Goal: Task Accomplishment & Management: Manage account settings

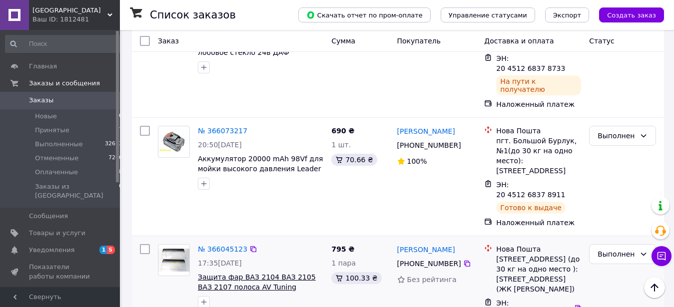
scroll to position [1921, 0]
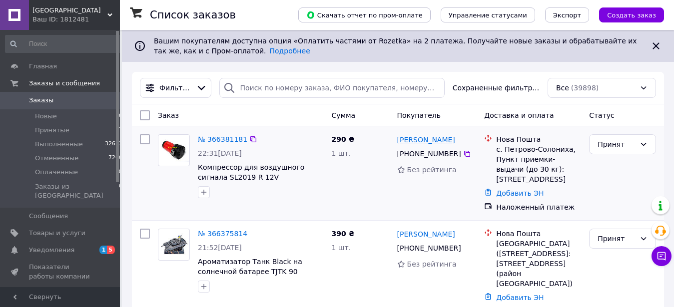
click at [412, 143] on link "[PERSON_NAME]" at bounding box center [426, 140] width 58 height 10
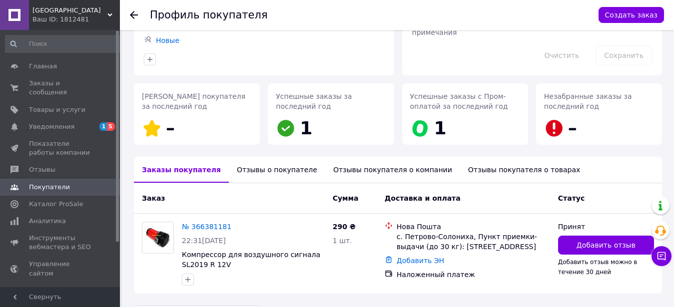
scroll to position [132, 0]
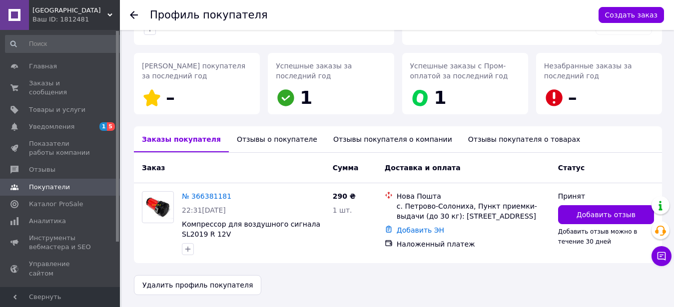
click at [281, 143] on div "Отзывы о покупателе" at bounding box center [277, 139] width 96 height 26
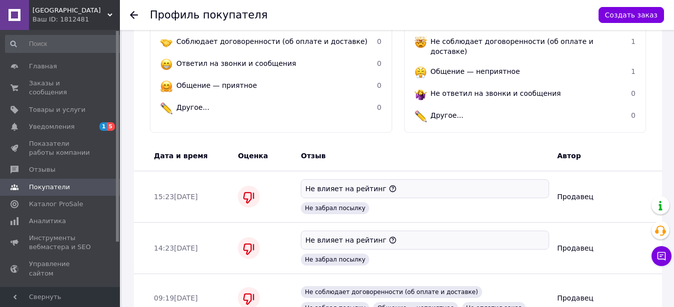
scroll to position [404, 0]
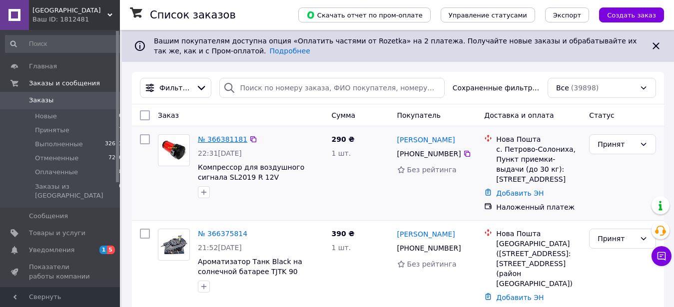
click at [229, 139] on link "№ 366381181" at bounding box center [222, 139] width 49 height 8
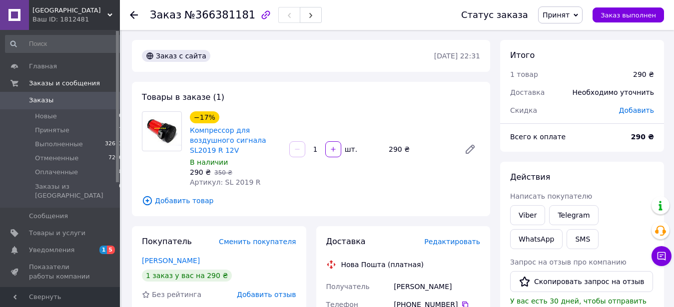
click at [454, 238] on span "Редактировать" at bounding box center [452, 242] width 56 height 8
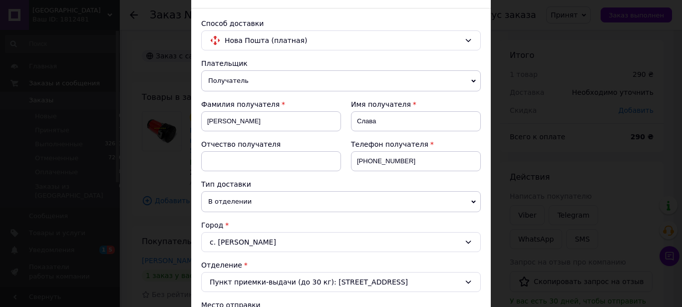
scroll to position [114, 0]
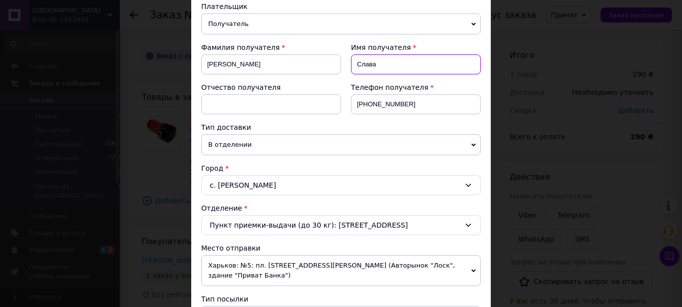
drag, startPoint x: 377, startPoint y: 62, endPoint x: 338, endPoint y: 70, distance: 39.7
click at [351, 70] on input "Слава" at bounding box center [416, 64] width 130 height 20
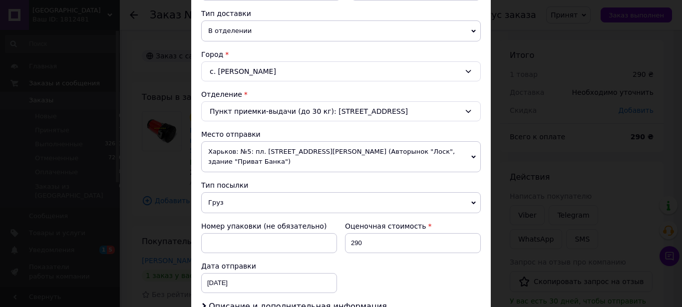
scroll to position [342, 0]
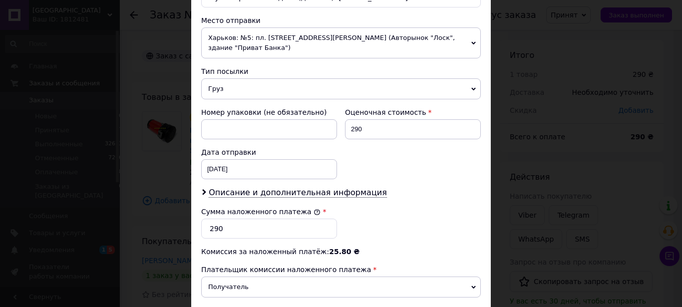
type input "[PERSON_NAME]"
click at [223, 160] on input "[DATE]" at bounding box center [269, 169] width 136 height 20
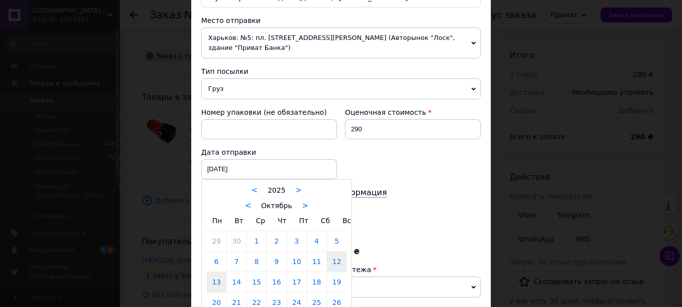
click at [212, 272] on link "13" at bounding box center [216, 282] width 19 height 20
type input "[DATE]"
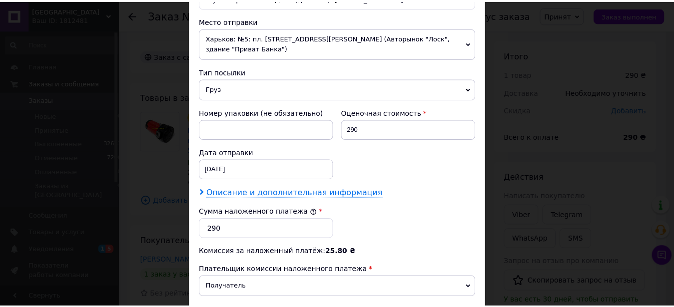
scroll to position [455, 0]
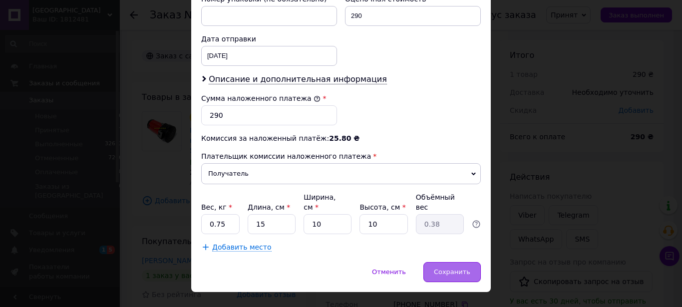
click at [452, 268] on span "Сохранить" at bounding box center [452, 271] width 36 height 7
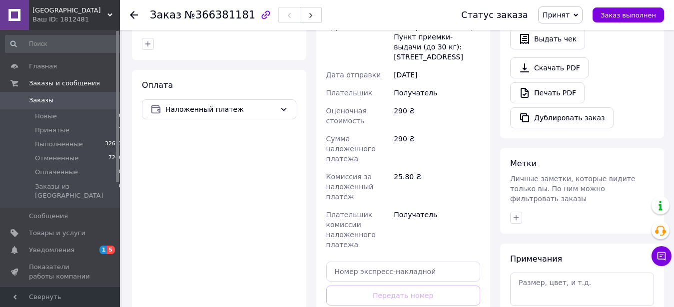
scroll to position [408, 0]
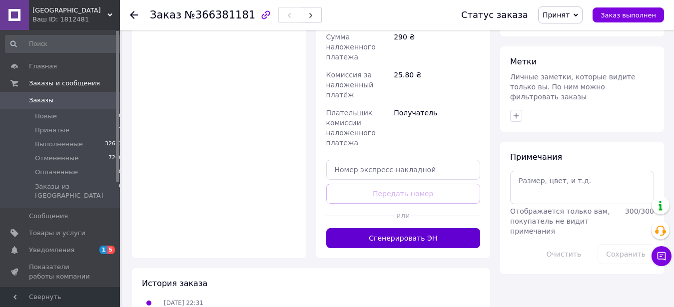
click at [389, 228] on button "Сгенерировать ЭН" at bounding box center [403, 238] width 154 height 20
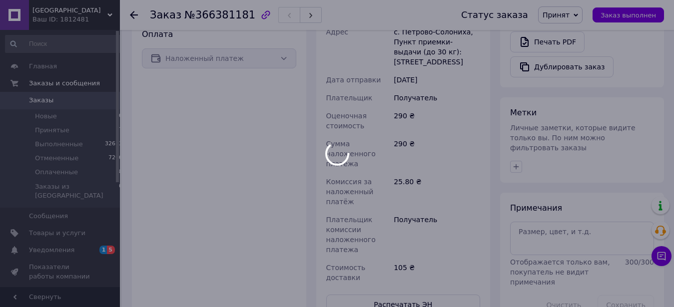
scroll to position [102, 0]
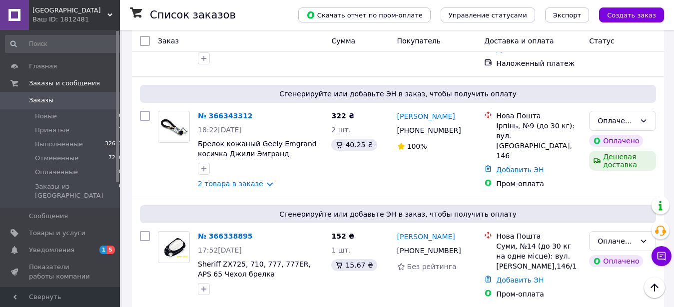
scroll to position [204, 0]
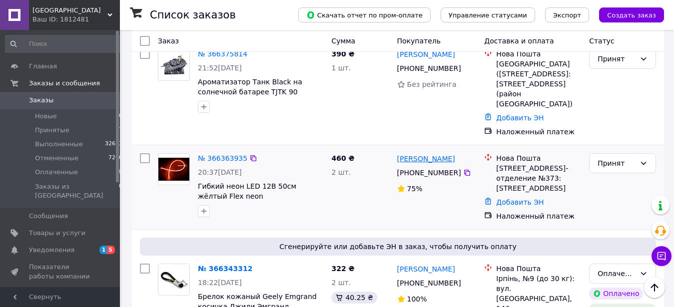
click at [417, 154] on link "[PERSON_NAME]" at bounding box center [426, 159] width 58 height 10
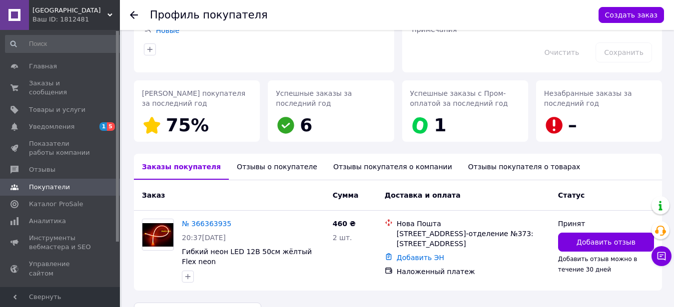
scroll to position [129, 0]
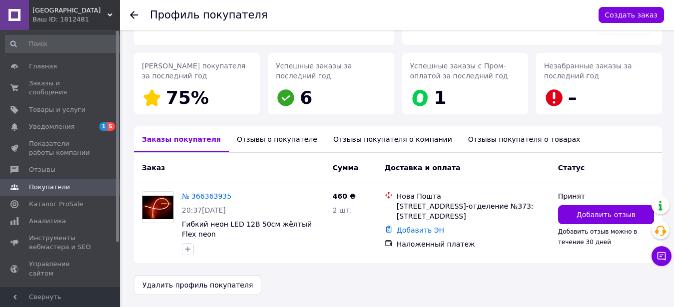
click at [258, 138] on div "Отзывы о покупателе" at bounding box center [277, 139] width 96 height 26
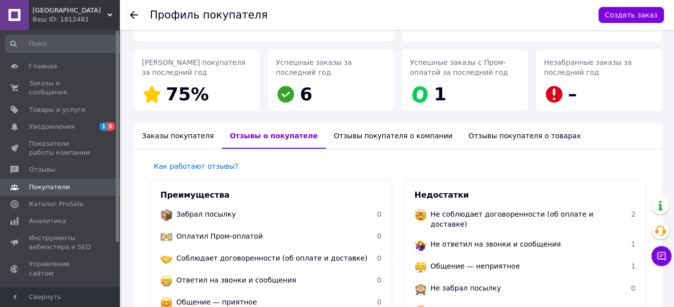
scroll to position [0, 0]
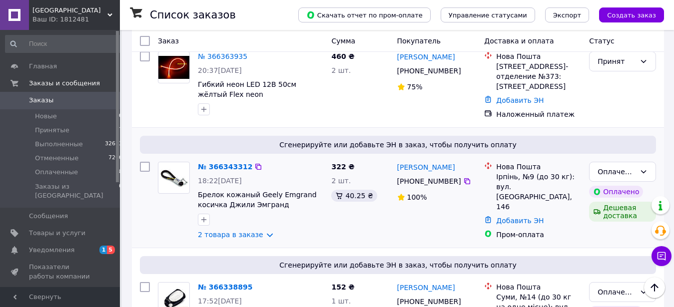
scroll to position [408, 0]
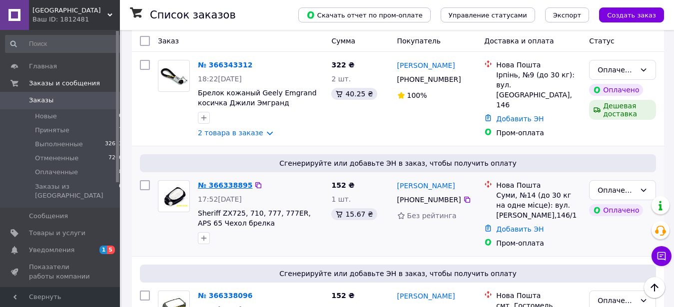
click at [219, 181] on link "№ 366338895" at bounding box center [225, 185] width 54 height 8
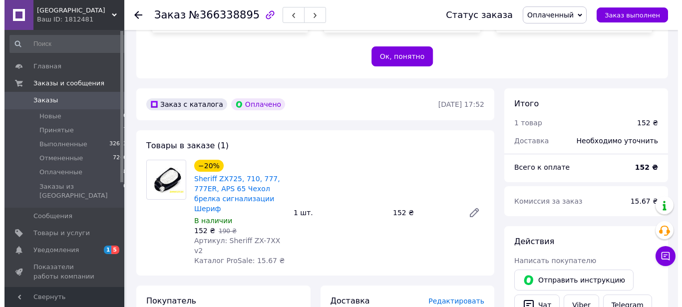
scroll to position [382, 0]
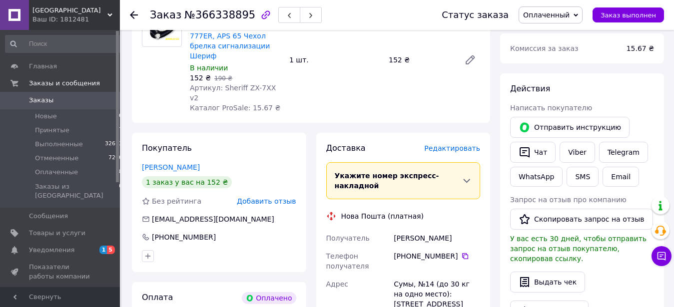
click at [448, 144] on span "Редактировать" at bounding box center [452, 148] width 56 height 8
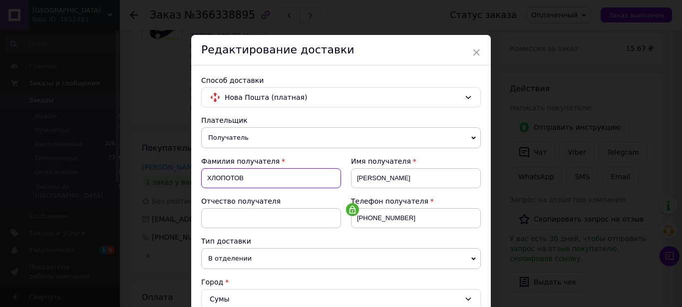
drag, startPoint x: 242, startPoint y: 181, endPoint x: 199, endPoint y: 191, distance: 44.6
click at [201, 188] on input "ХЛОПОТОВ" at bounding box center [271, 178] width 140 height 20
type input "Хлопотов"
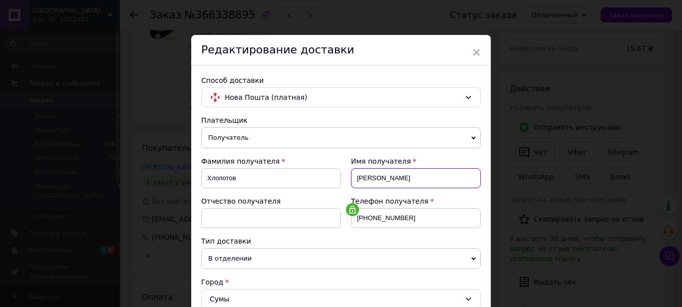
drag, startPoint x: 394, startPoint y: 177, endPoint x: 332, endPoint y: 179, distance: 62.0
click at [351, 179] on input "[PERSON_NAME]" at bounding box center [416, 178] width 130 height 20
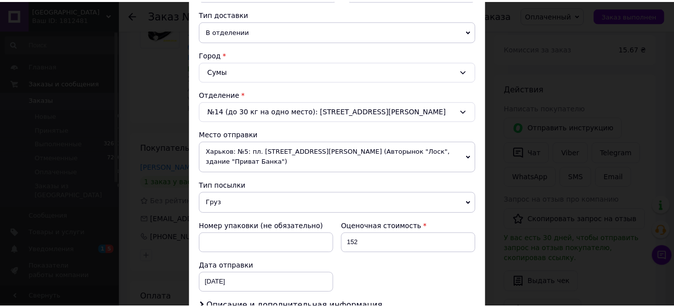
scroll to position [342, 0]
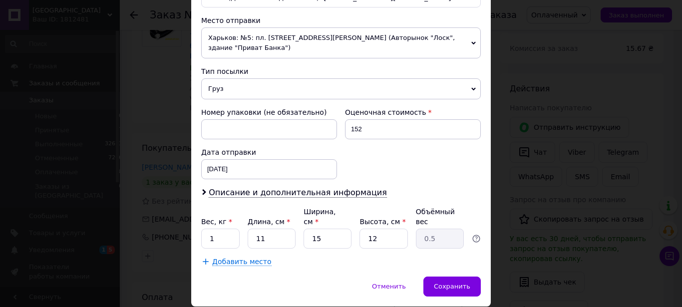
type input "[PERSON_NAME]"
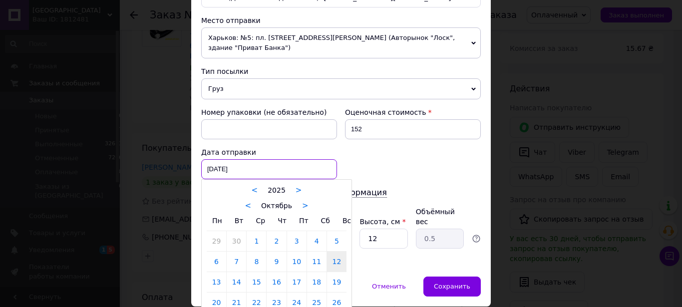
click at [231, 159] on input "[DATE]" at bounding box center [269, 169] width 136 height 20
click at [214, 272] on link "13" at bounding box center [216, 282] width 19 height 20
type input "[DATE]"
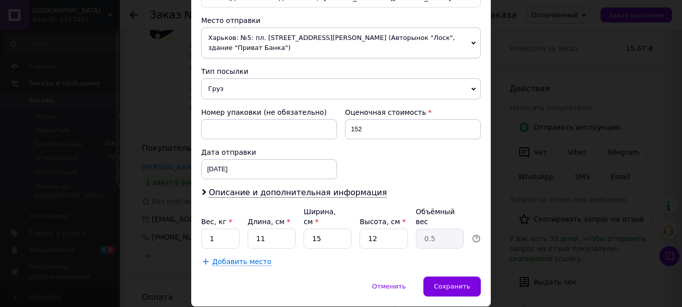
click at [216, 79] on span "Груз" at bounding box center [341, 88] width 280 height 21
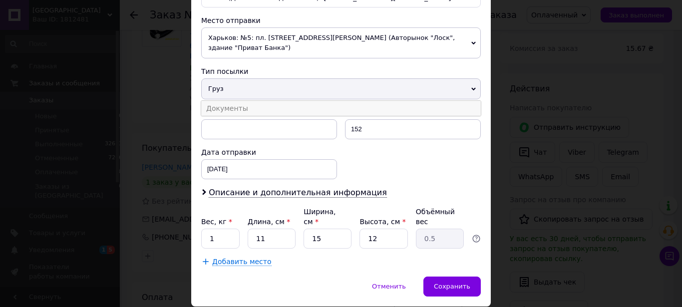
click at [224, 101] on li "Документы" at bounding box center [341, 108] width 280 height 15
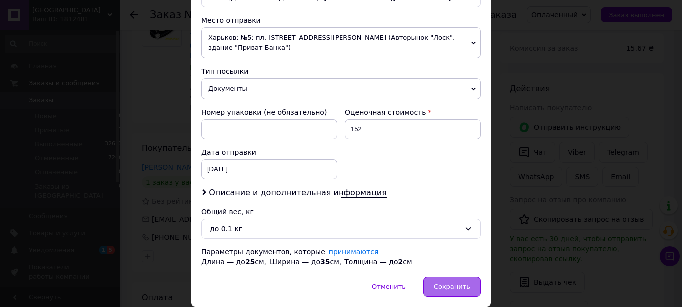
click at [443, 283] on span "Сохранить" at bounding box center [452, 286] width 36 height 7
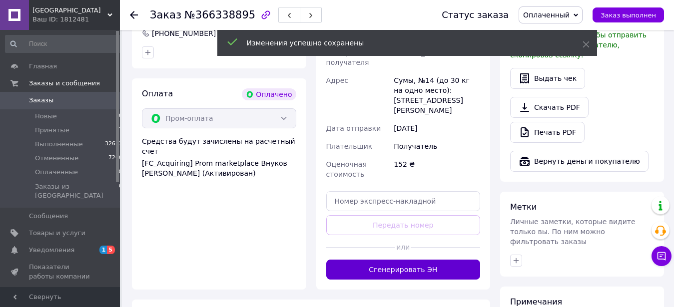
click at [406, 260] on button "Сгенерировать ЭН" at bounding box center [403, 270] width 154 height 20
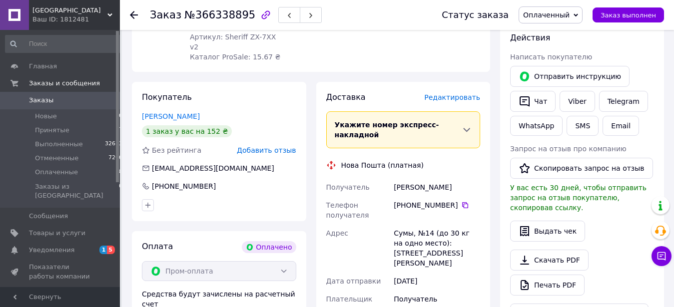
scroll to position [382, 0]
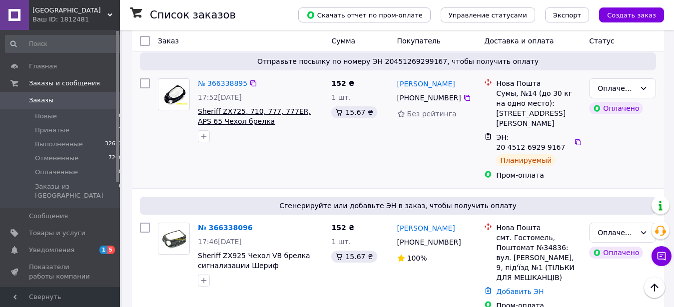
scroll to position [611, 0]
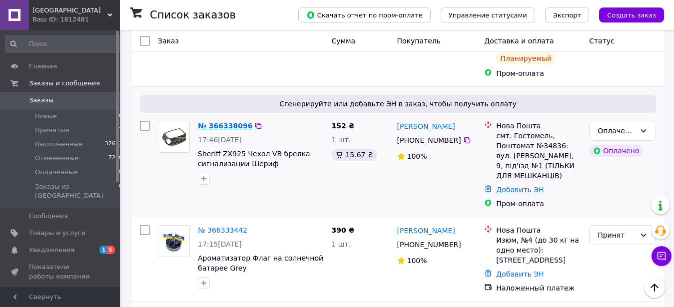
click at [224, 122] on link "№ 366338096" at bounding box center [225, 126] width 54 height 8
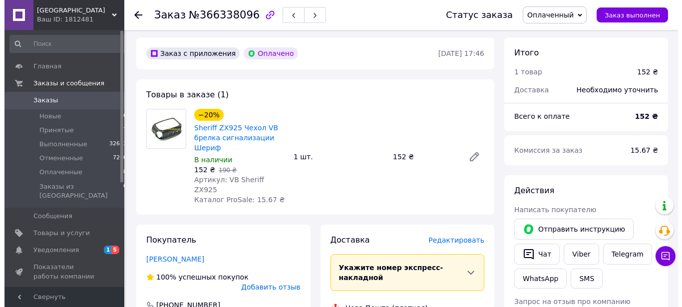
scroll to position [331, 0]
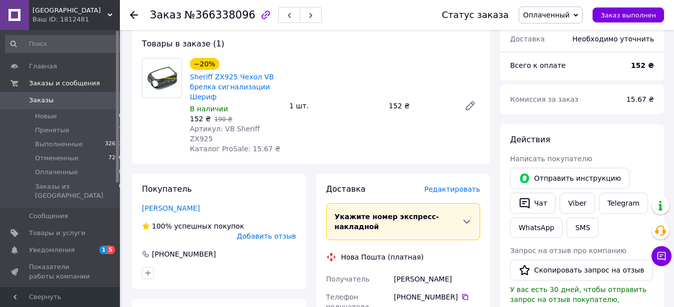
click at [456, 185] on span "Редактировать" at bounding box center [452, 189] width 56 height 8
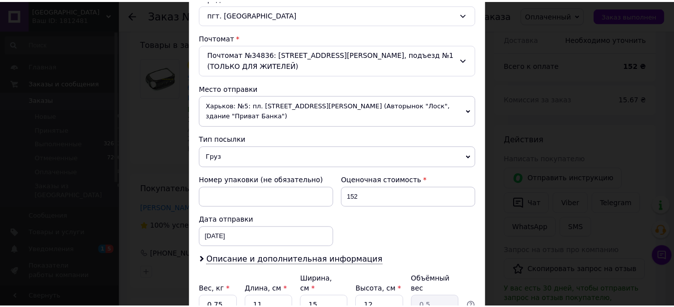
scroll to position [367, 0]
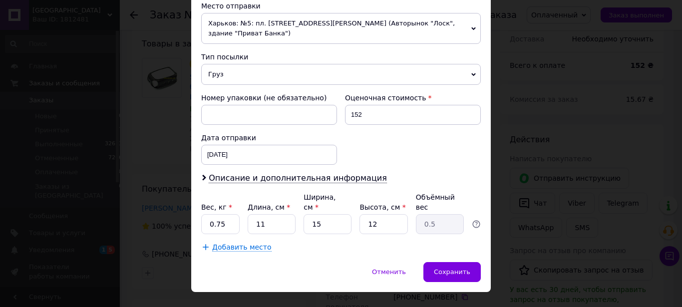
click at [215, 64] on span "Груз" at bounding box center [341, 74] width 280 height 21
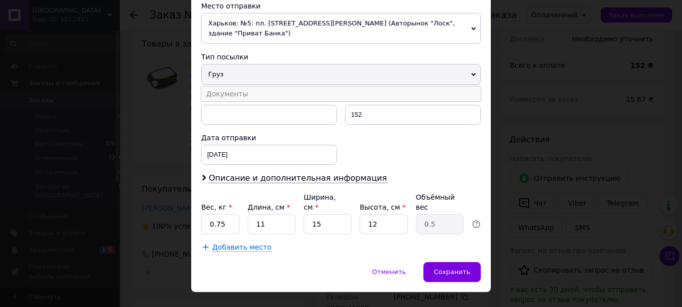
click at [221, 86] on li "Документы" at bounding box center [341, 93] width 280 height 15
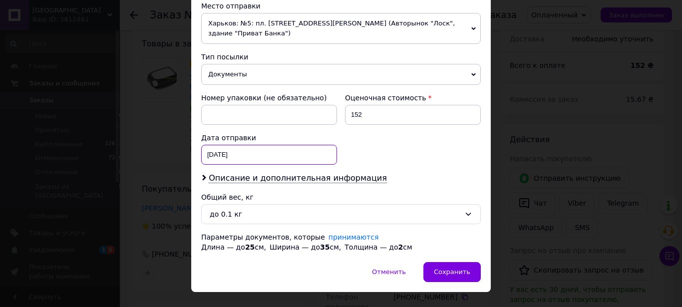
click at [251, 145] on input "[DATE]" at bounding box center [269, 155] width 136 height 20
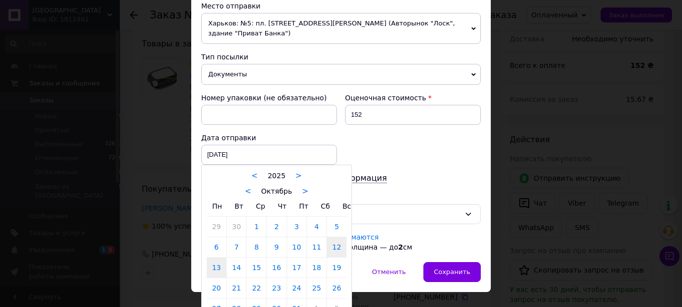
click at [216, 258] on link "13" at bounding box center [216, 268] width 19 height 20
type input "[DATE]"
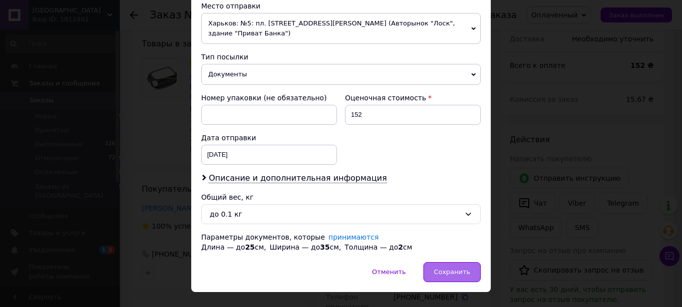
click at [453, 262] on div "Сохранить" at bounding box center [452, 272] width 57 height 20
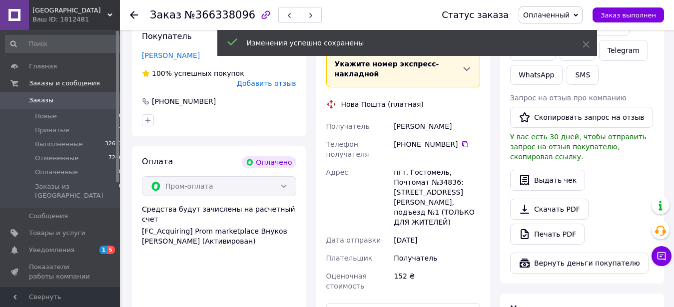
scroll to position [535, 0]
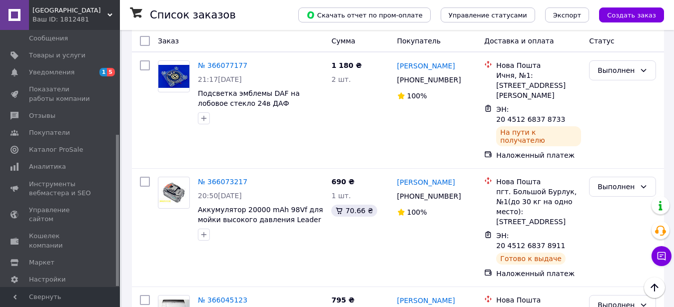
scroll to position [1921, 0]
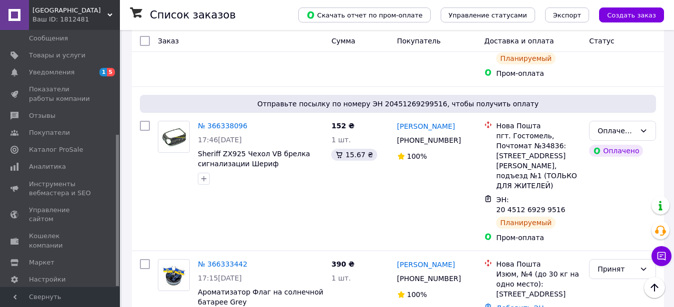
scroll to position [713, 0]
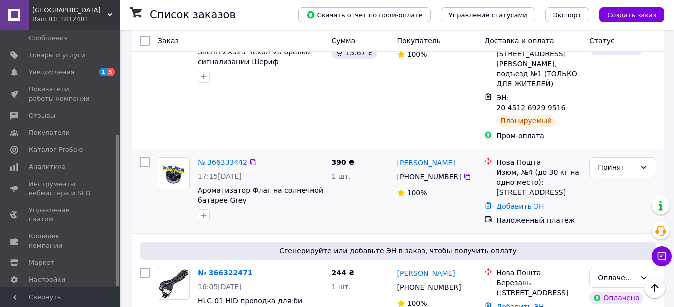
click at [441, 158] on link "[PERSON_NAME]" at bounding box center [426, 163] width 58 height 10
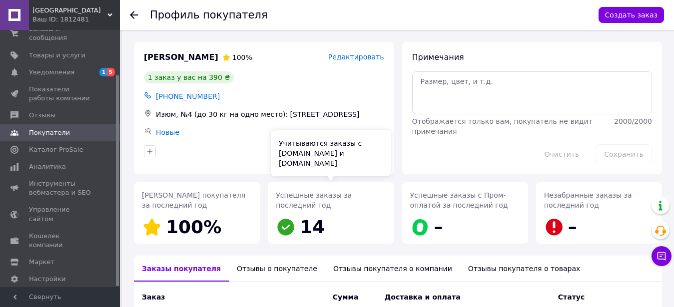
scroll to position [102, 0]
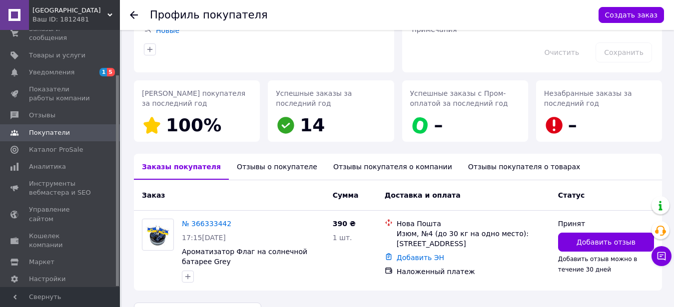
click at [253, 165] on div "Отзывы о покупателе" at bounding box center [277, 167] width 96 height 26
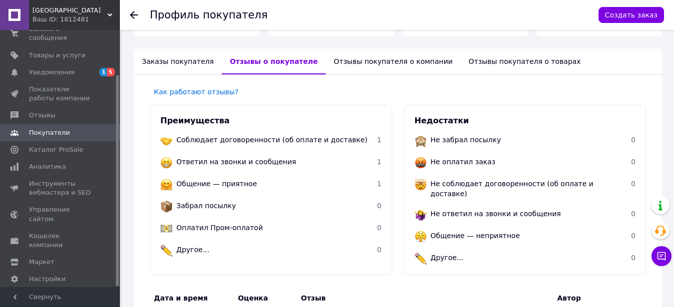
scroll to position [449, 0]
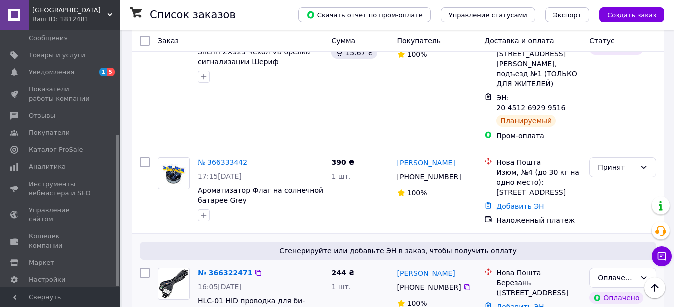
scroll to position [764, 0]
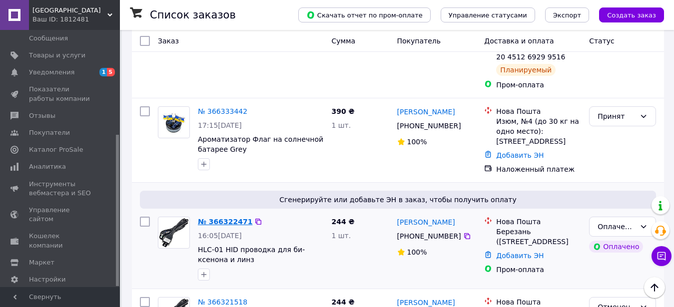
click at [215, 218] on link "№ 366322471" at bounding box center [225, 222] width 54 height 8
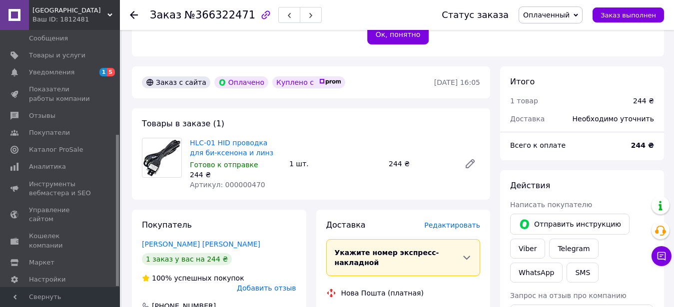
scroll to position [302, 0]
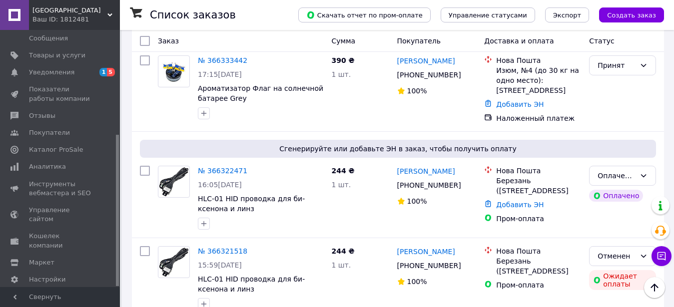
scroll to position [968, 0]
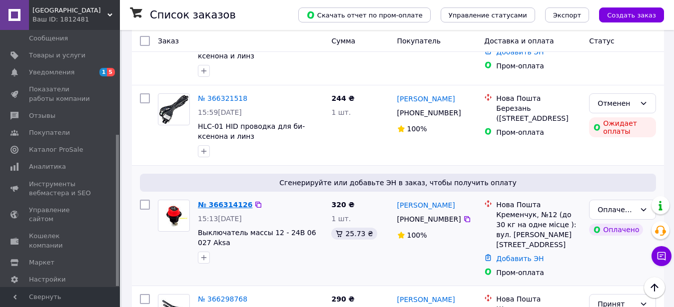
click at [213, 201] on link "№ 366314126" at bounding box center [225, 205] width 54 height 8
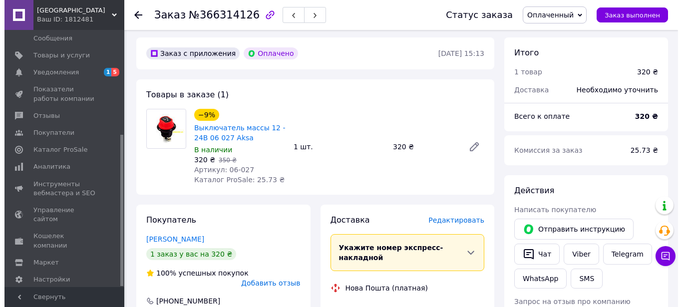
scroll to position [331, 0]
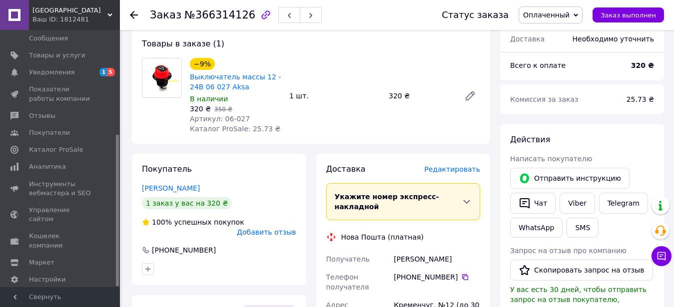
click at [463, 165] on span "Редактировать" at bounding box center [452, 169] width 56 height 8
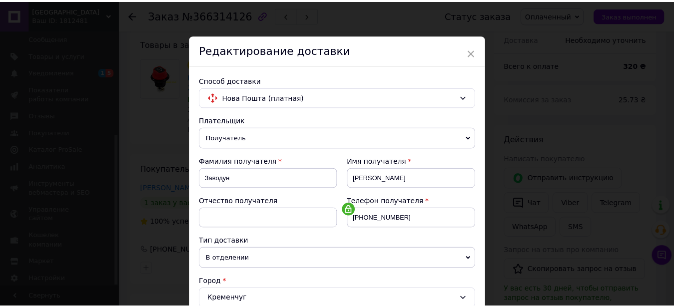
scroll to position [342, 0]
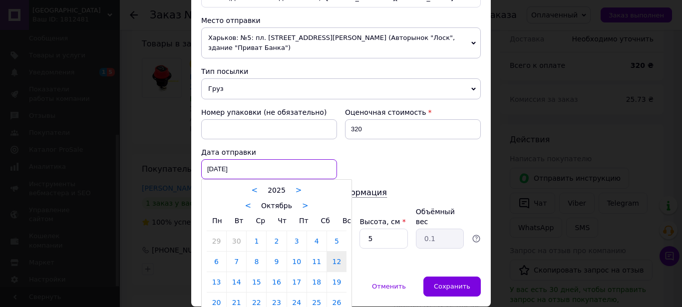
click at [241, 159] on input "[DATE]" at bounding box center [269, 169] width 136 height 20
click at [215, 273] on link "13" at bounding box center [216, 282] width 19 height 20
type input "[DATE]"
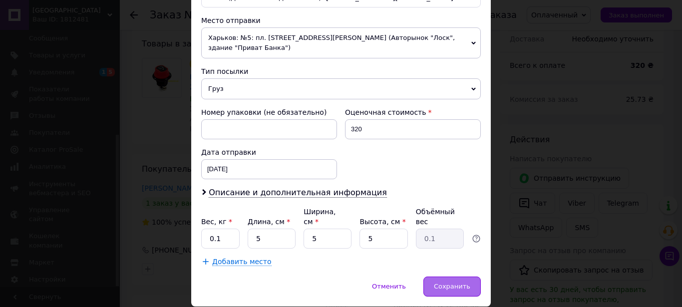
click at [446, 283] on span "Сохранить" at bounding box center [452, 286] width 36 height 7
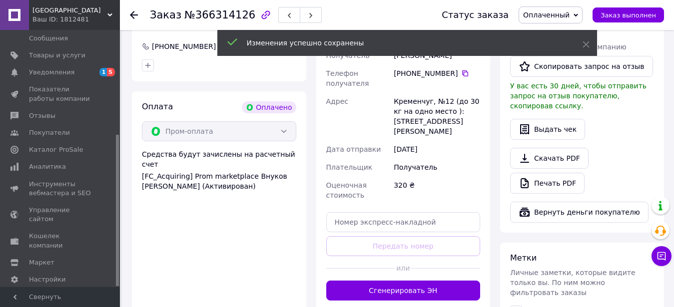
scroll to position [586, 0]
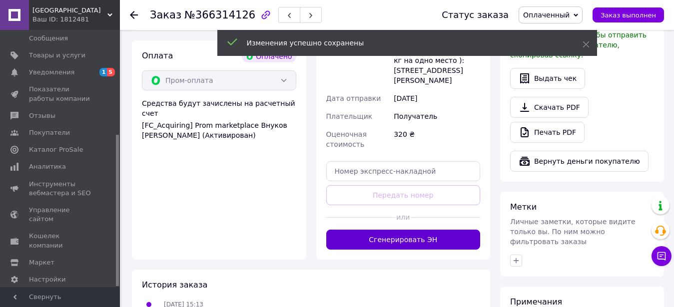
click at [409, 230] on button "Сгенерировать ЭН" at bounding box center [403, 240] width 154 height 20
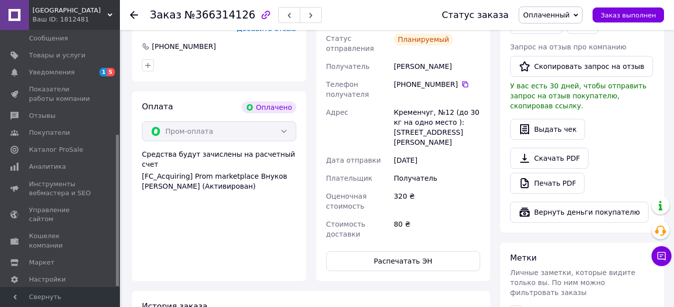
scroll to position [433, 0]
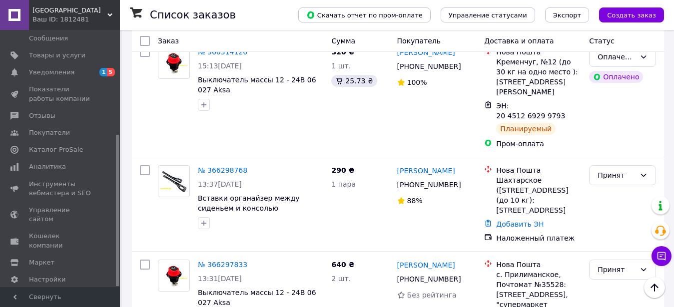
scroll to position [1070, 0]
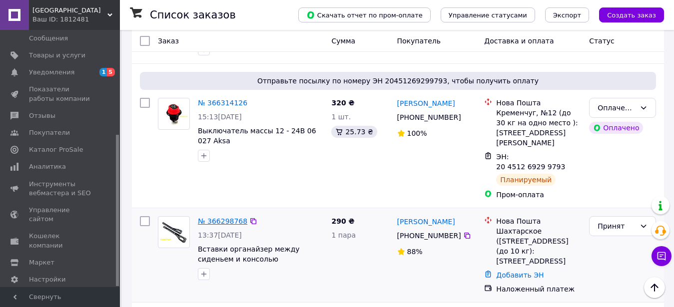
click at [217, 217] on link "№ 366298768" at bounding box center [222, 221] width 49 height 8
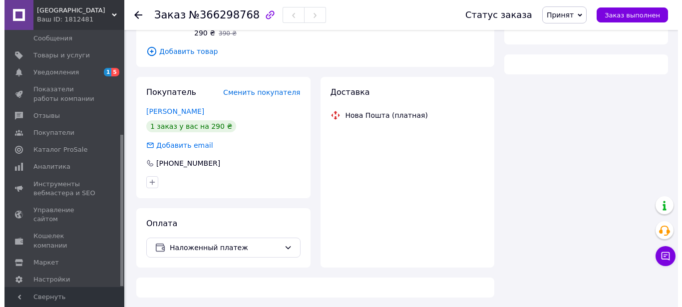
scroll to position [140, 0]
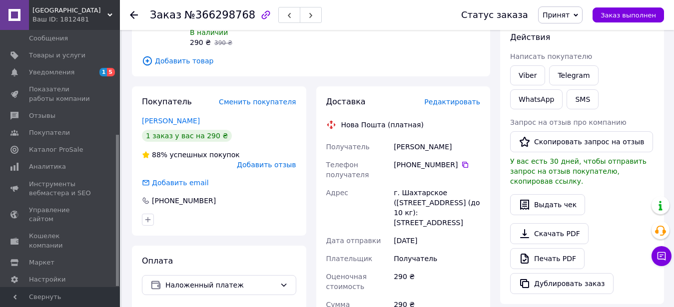
click at [455, 98] on span "Редактировать" at bounding box center [452, 102] width 56 height 8
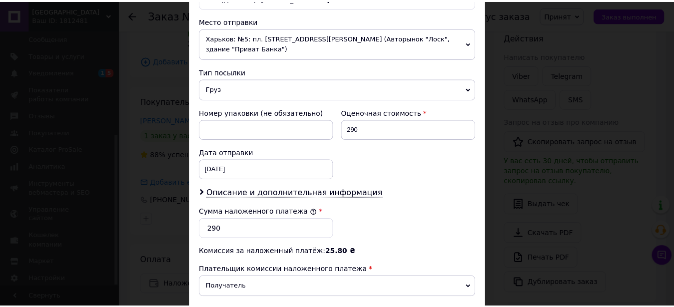
scroll to position [455, 0]
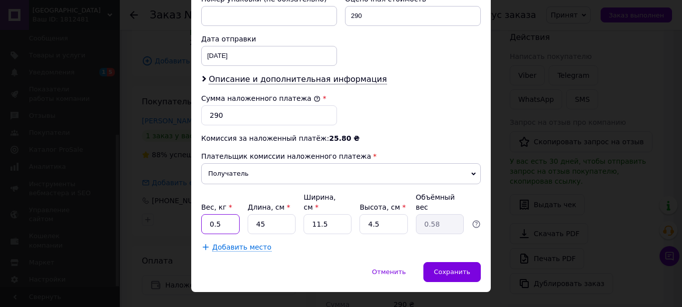
drag, startPoint x: 217, startPoint y: 206, endPoint x: 186, endPoint y: 212, distance: 31.6
click at [201, 214] on input "0.5" at bounding box center [220, 224] width 38 height 20
type input "0"
type input "0.5"
drag, startPoint x: 263, startPoint y: 204, endPoint x: 232, endPoint y: 208, distance: 31.7
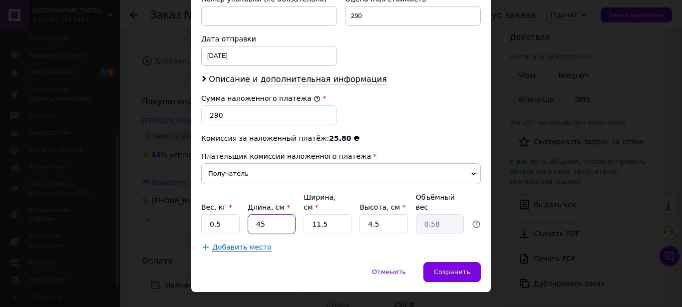
click at [248, 214] on input "45" at bounding box center [272, 224] width 48 height 20
type input "4"
type input "0.1"
type input "42"
type input "0.54"
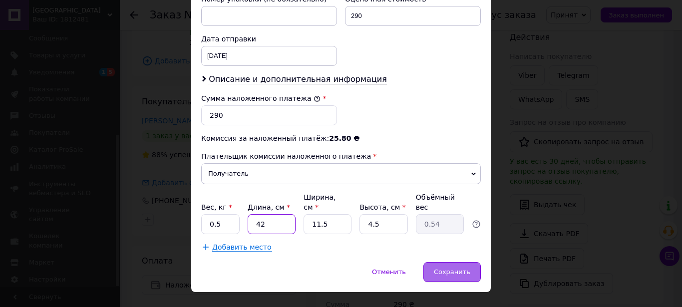
type input "42"
click at [466, 262] on div "Сохранить" at bounding box center [452, 272] width 57 height 20
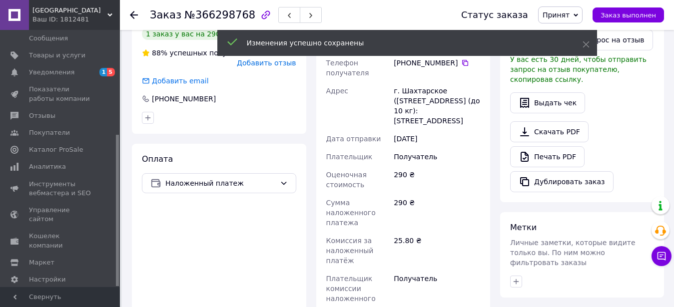
scroll to position [344, 0]
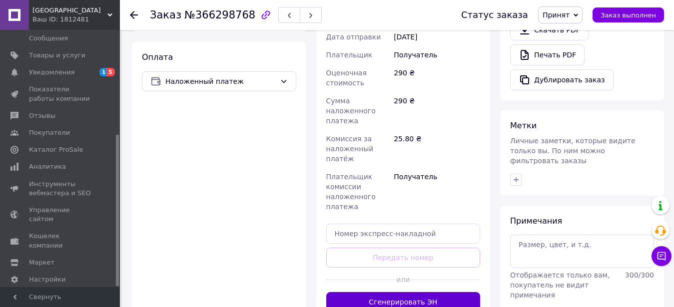
click at [425, 298] on button "Сгенерировать ЭН" at bounding box center [403, 302] width 154 height 20
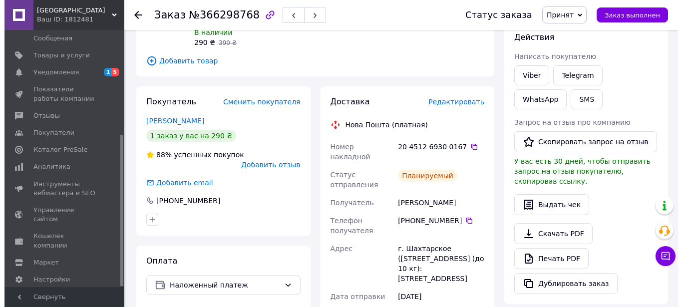
scroll to position [0, 0]
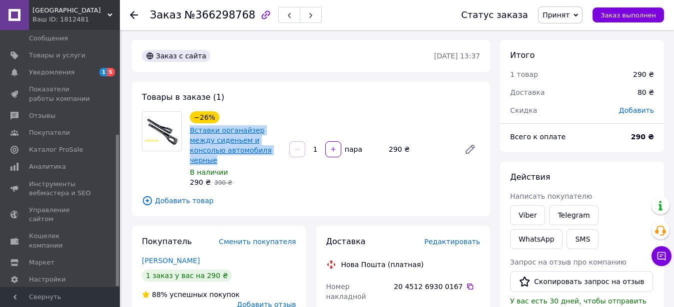
drag, startPoint x: 188, startPoint y: 127, endPoint x: 253, endPoint y: 151, distance: 69.2
click at [254, 153] on div "−26% Вставки органайзер между сиденьем и консолью автомобиля черные В наличии 2…" at bounding box center [235, 149] width 99 height 80
copy link "Вставки органайзер между сиденьем и консолью автомобиля черные"
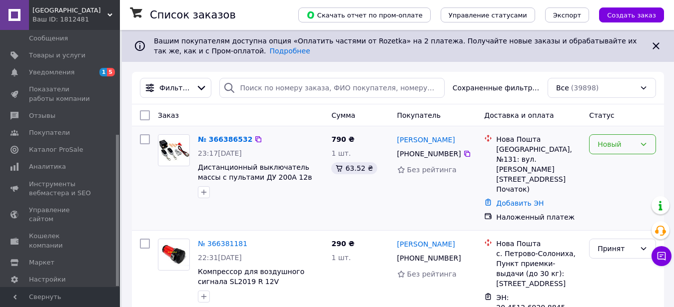
click at [597, 143] on div "Новый" at bounding box center [622, 144] width 67 height 20
click at [606, 168] on li "Принят" at bounding box center [622, 166] width 66 height 18
click at [411, 141] on link "[PERSON_NAME]" at bounding box center [426, 140] width 58 height 10
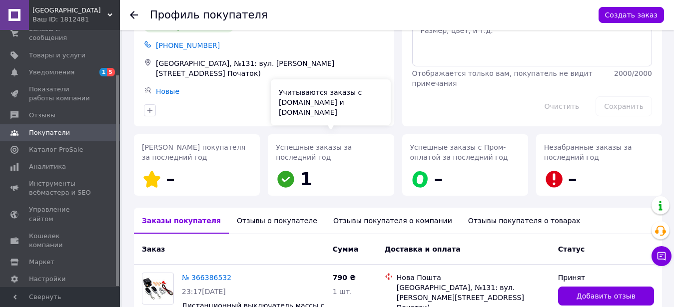
scroll to position [129, 0]
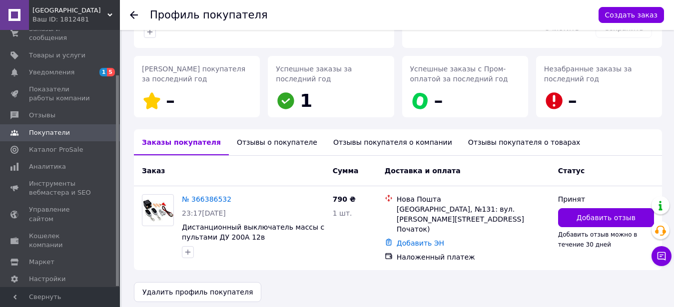
click at [279, 143] on div "Отзывы о покупателе" at bounding box center [277, 142] width 96 height 26
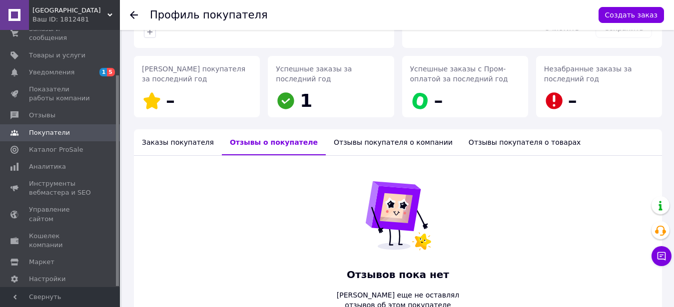
click at [172, 142] on div "Заказы покупателя" at bounding box center [178, 142] width 88 height 26
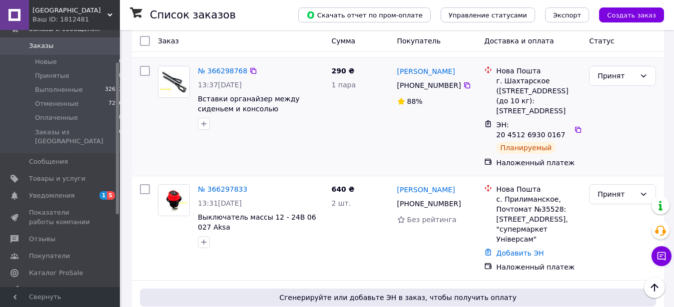
scroll to position [1376, 0]
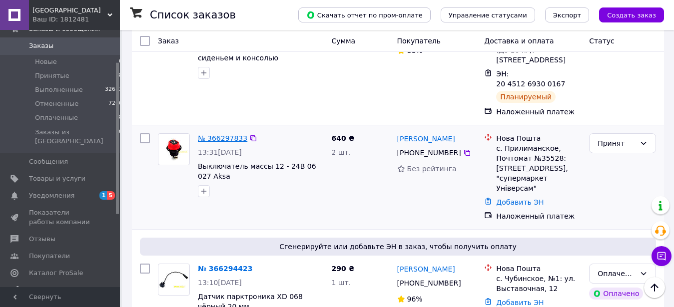
click at [215, 134] on link "№ 366297833" at bounding box center [222, 138] width 49 height 8
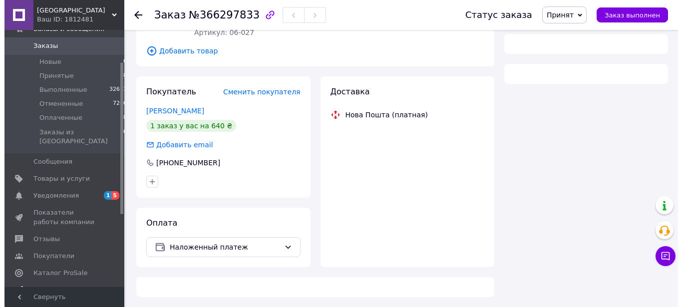
scroll to position [140, 0]
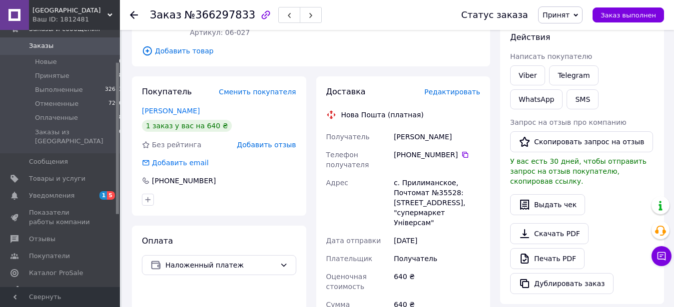
click at [456, 93] on span "Редактировать" at bounding box center [452, 92] width 56 height 8
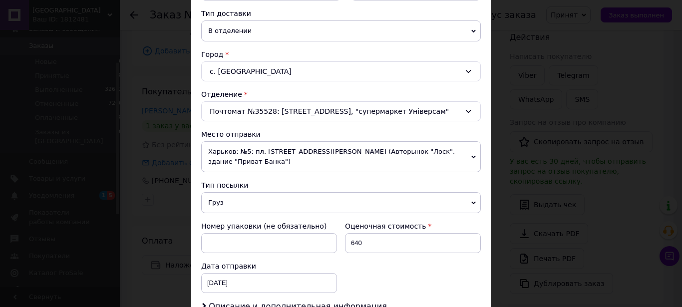
scroll to position [285, 0]
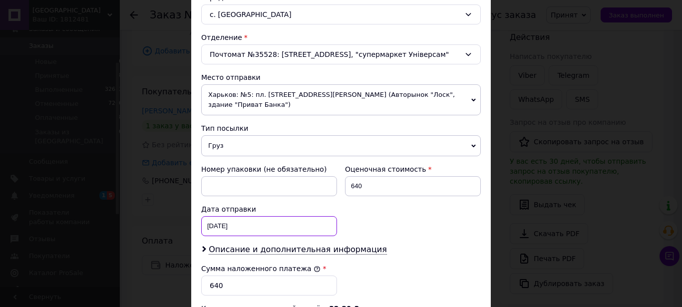
click at [217, 216] on input "[DATE]" at bounding box center [269, 226] width 136 height 20
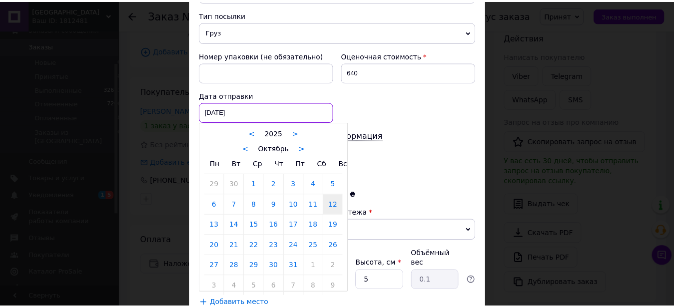
scroll to position [455, 0]
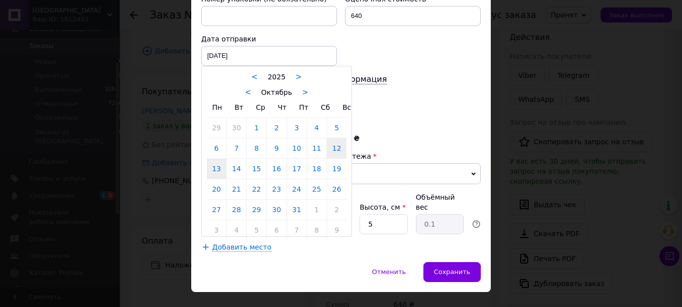
click at [210, 159] on link "13" at bounding box center [216, 169] width 19 height 20
type input "[DATE]"
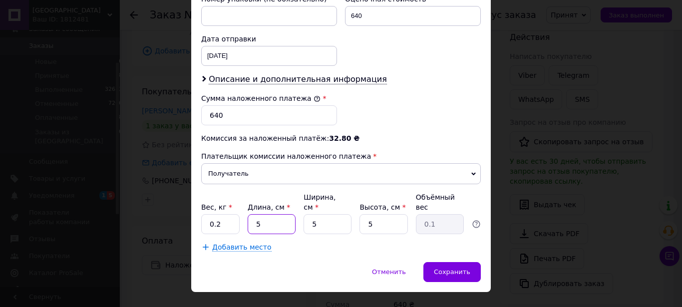
drag, startPoint x: 265, startPoint y: 210, endPoint x: 237, endPoint y: 214, distance: 28.8
click at [248, 214] on input "5" at bounding box center [272, 224] width 48 height 20
type input "1"
type input "0.1"
type input "10"
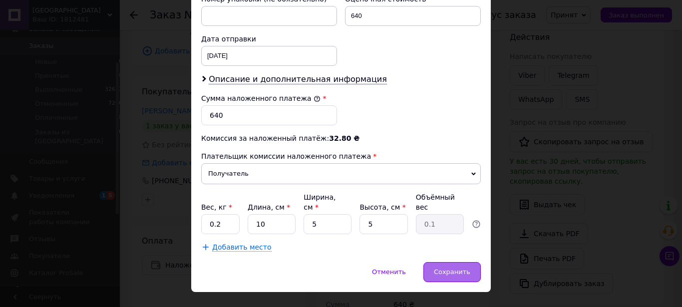
click at [433, 262] on div "Сохранить" at bounding box center [452, 272] width 57 height 20
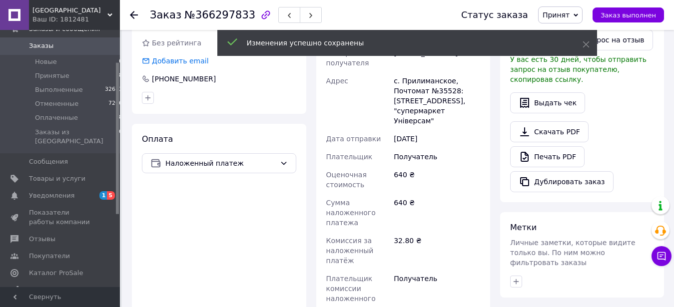
scroll to position [344, 0]
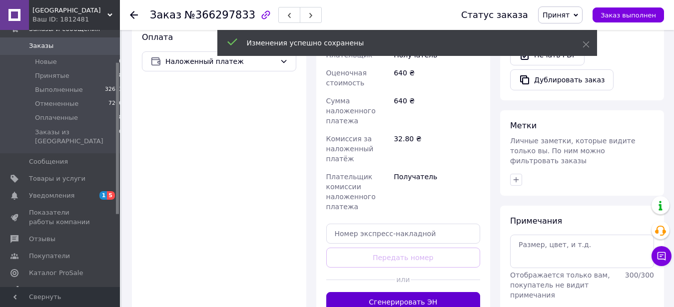
click at [414, 292] on button "Сгенерировать ЭН" at bounding box center [403, 302] width 154 height 20
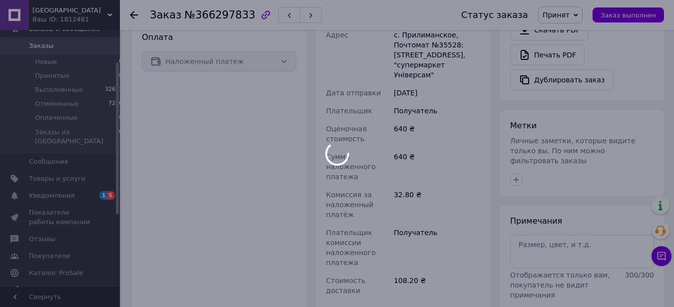
scroll to position [191, 0]
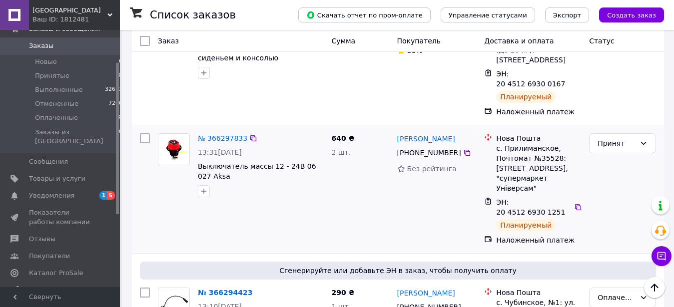
scroll to position [1478, 0]
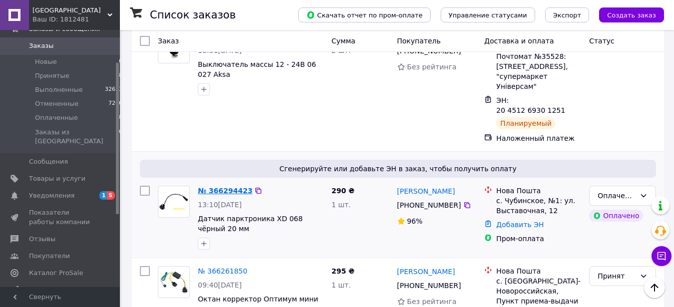
click at [217, 187] on link "№ 366294423" at bounding box center [225, 191] width 54 height 8
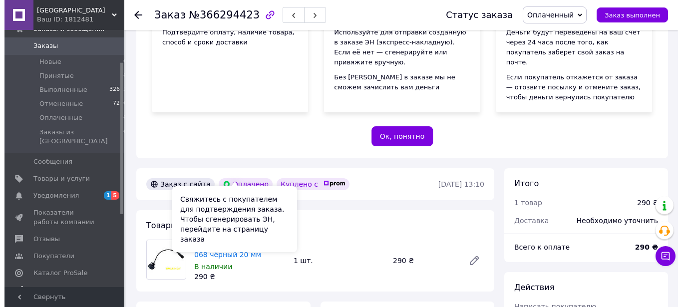
scroll to position [404, 0]
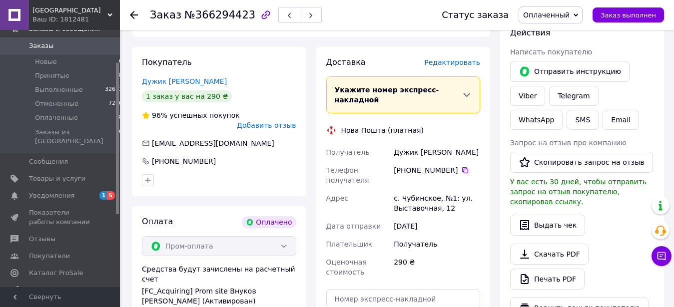
click at [450, 58] on span "Редактировать" at bounding box center [452, 62] width 56 height 8
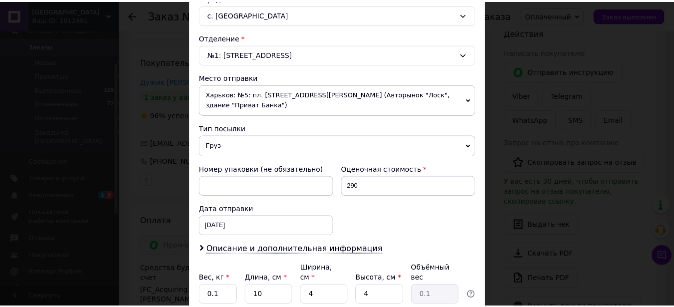
scroll to position [356, 0]
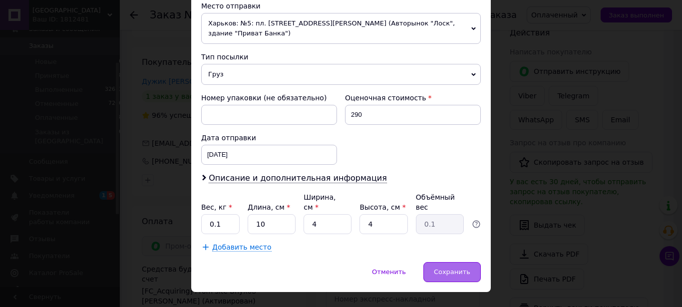
click at [455, 268] on span "Сохранить" at bounding box center [452, 271] width 36 height 7
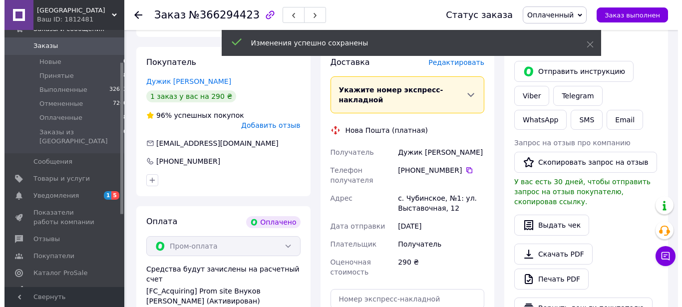
scroll to position [353, 0]
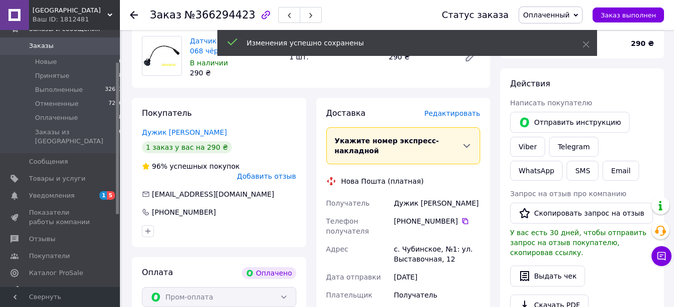
click at [448, 109] on span "Редактировать" at bounding box center [452, 113] width 56 height 8
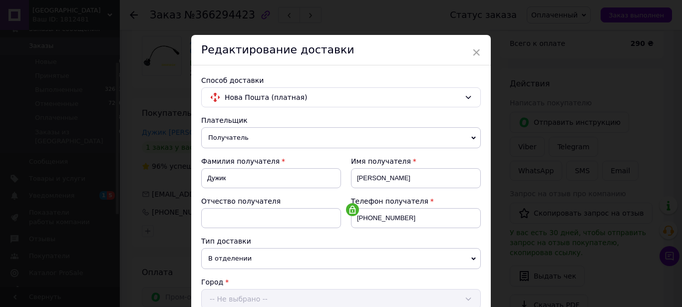
scroll to position [285, 0]
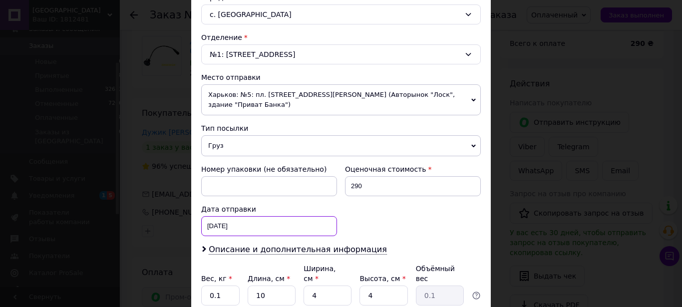
click at [210, 217] on input "[DATE]" at bounding box center [269, 226] width 136 height 20
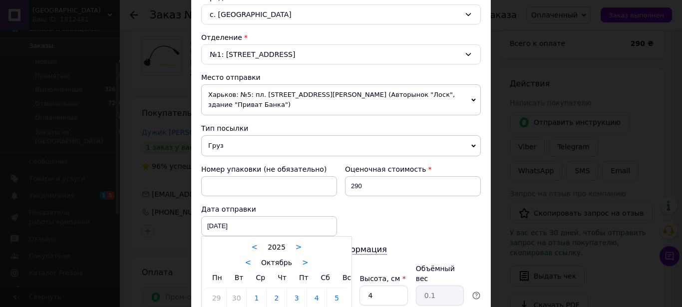
click at [395, 207] on div at bounding box center [341, 153] width 682 height 307
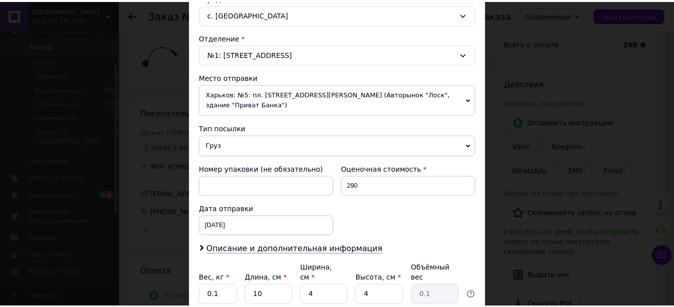
scroll to position [356, 0]
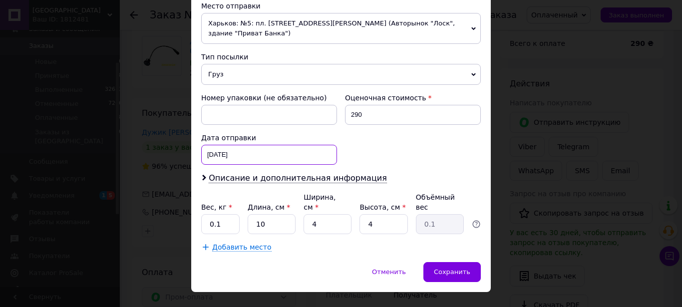
click at [218, 145] on input "[DATE]" at bounding box center [269, 155] width 136 height 20
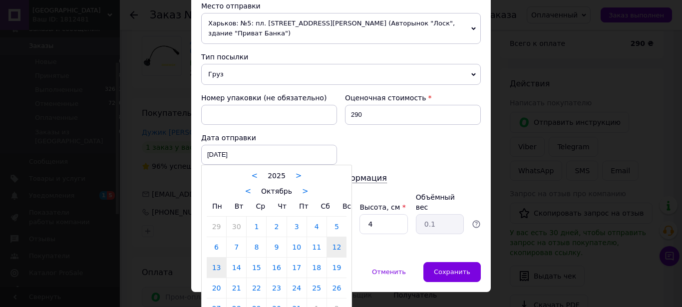
click at [218, 261] on link "13" at bounding box center [216, 268] width 19 height 20
type input "[DATE]"
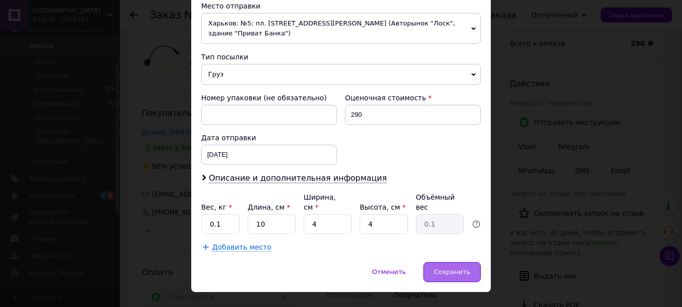
click at [460, 262] on div "Сохранить" at bounding box center [452, 272] width 57 height 20
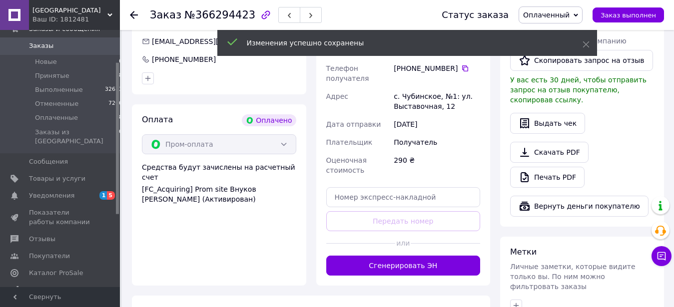
scroll to position [608, 0]
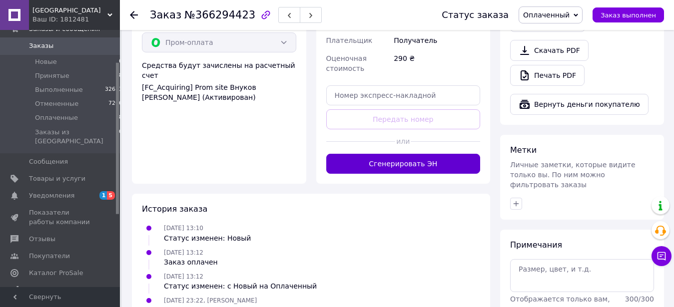
click at [393, 155] on button "Сгенерировать ЭН" at bounding box center [403, 164] width 154 height 20
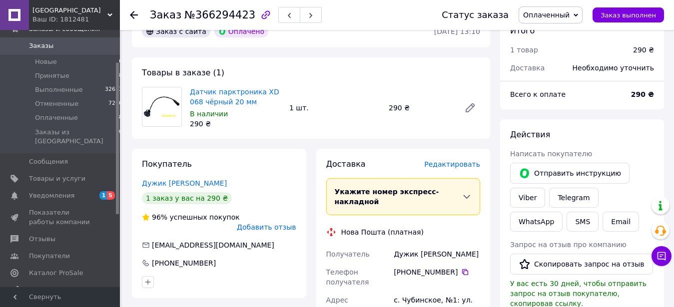
scroll to position [353, 0]
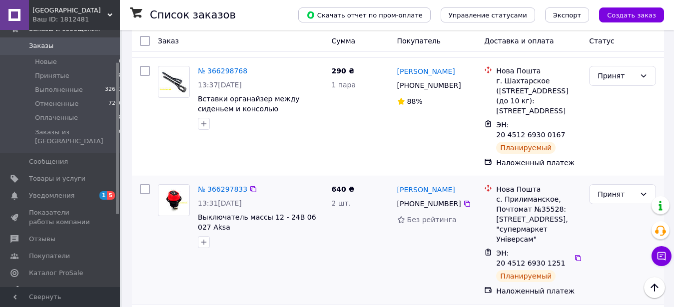
scroll to position [1529, 0]
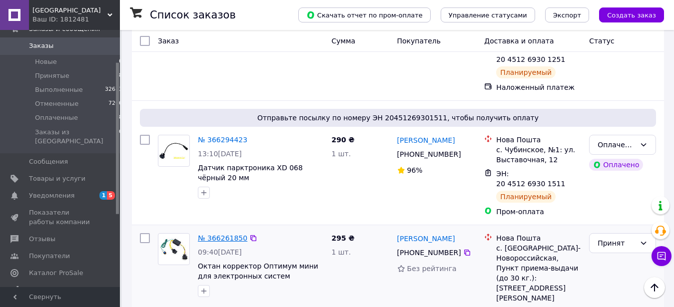
click at [222, 234] on link "№ 366261850" at bounding box center [222, 238] width 49 height 8
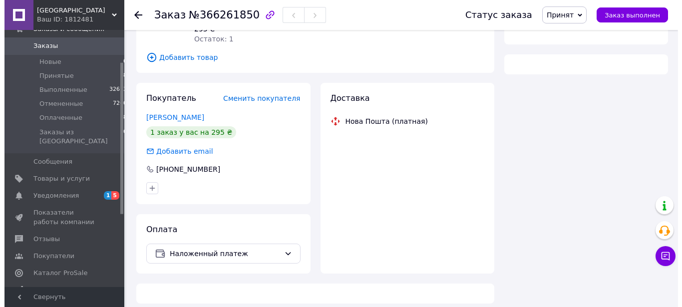
scroll to position [146, 0]
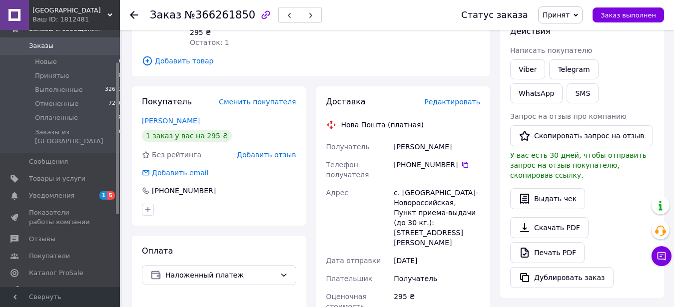
click at [457, 98] on span "Редактировать" at bounding box center [452, 102] width 56 height 8
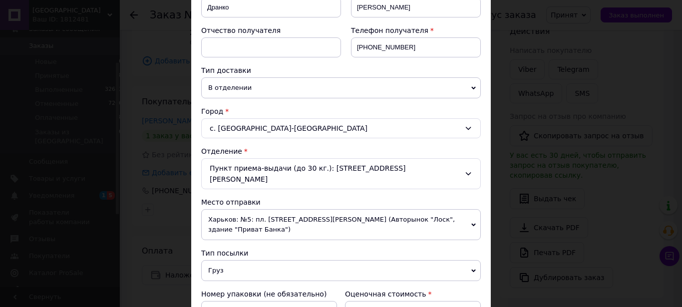
scroll to position [399, 0]
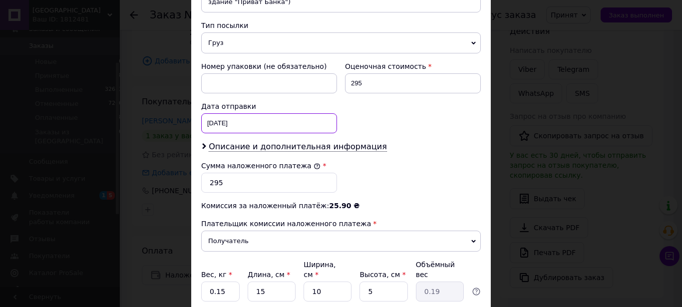
click at [210, 113] on input "[DATE]" at bounding box center [269, 123] width 136 height 20
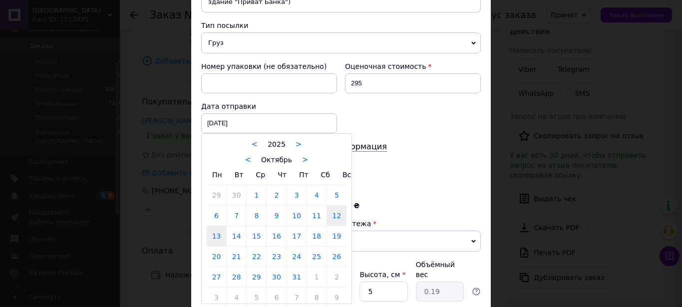
click at [217, 226] on link "13" at bounding box center [216, 236] width 19 height 20
type input "[DATE]"
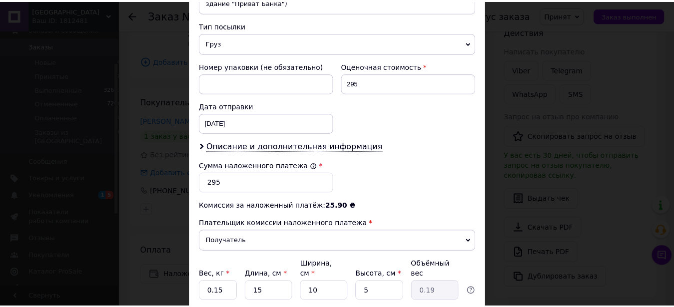
scroll to position [455, 0]
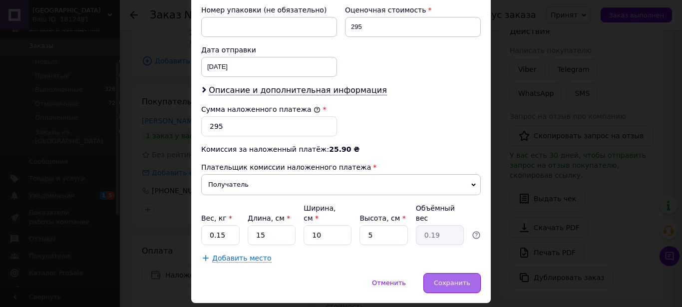
click at [444, 273] on div "Сохранить" at bounding box center [452, 283] width 57 height 20
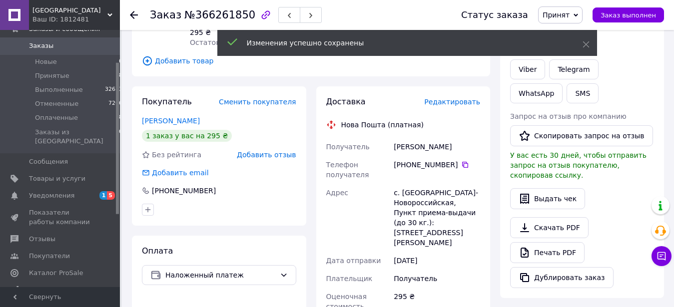
scroll to position [401, 0]
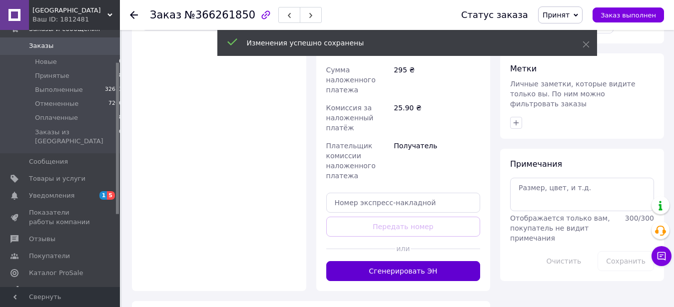
click at [403, 261] on button "Сгенерировать ЭН" at bounding box center [403, 271] width 154 height 20
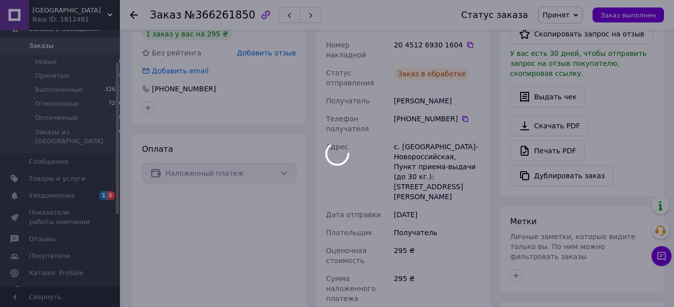
scroll to position [146, 0]
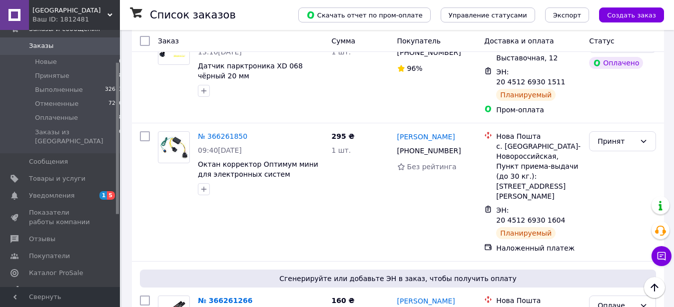
scroll to position [1834, 0]
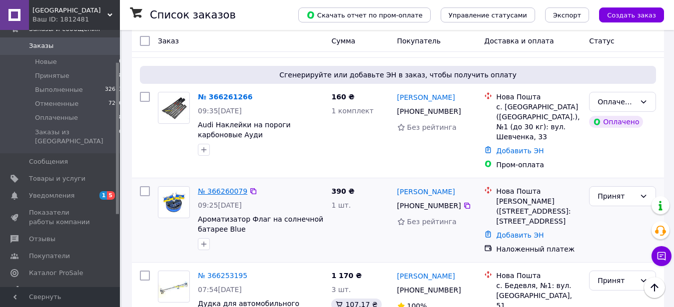
click at [216, 187] on link "№ 366260079" at bounding box center [222, 191] width 49 height 8
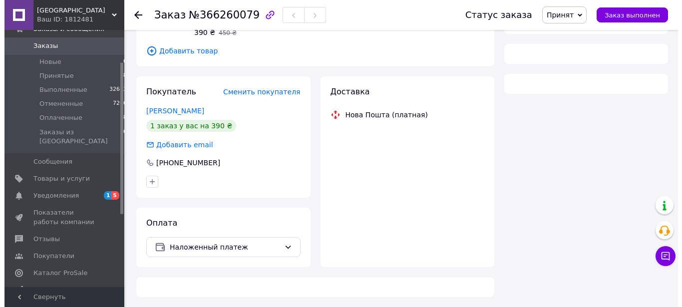
scroll to position [130, 0]
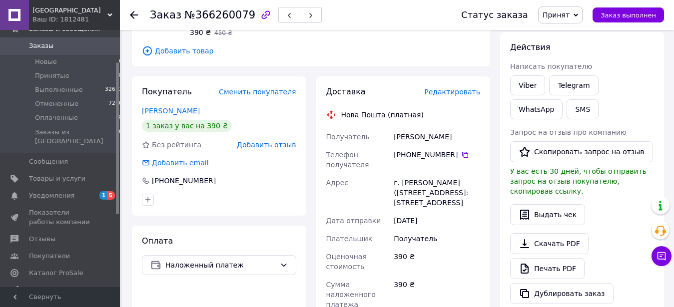
click at [451, 93] on span "Редактировать" at bounding box center [452, 92] width 56 height 8
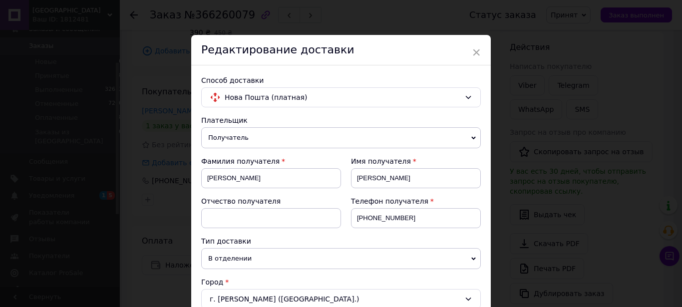
scroll to position [399, 0]
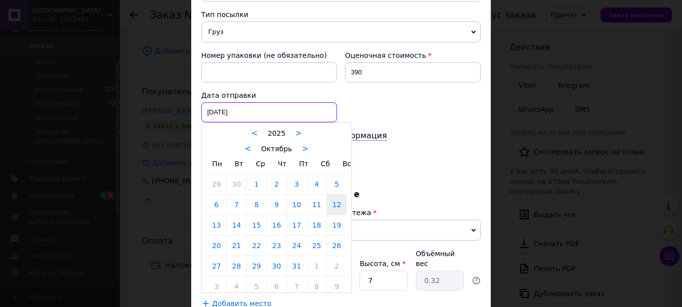
click at [222, 104] on input "[DATE]" at bounding box center [269, 112] width 136 height 20
click at [214, 215] on link "13" at bounding box center [216, 225] width 19 height 20
type input "[DATE]"
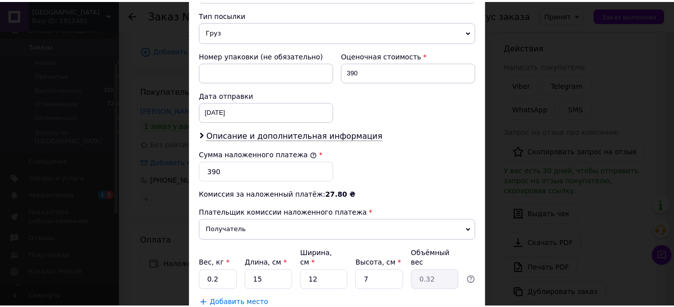
scroll to position [455, 0]
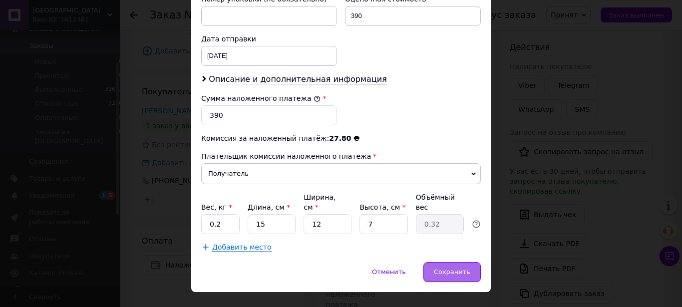
click at [454, 268] on span "Сохранить" at bounding box center [452, 271] width 36 height 7
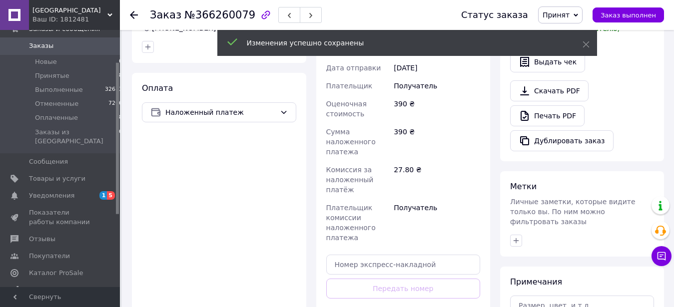
scroll to position [436, 0]
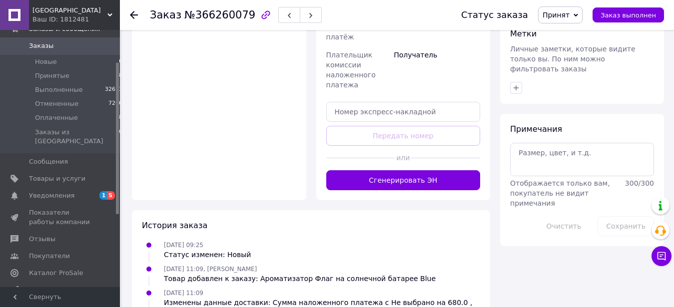
click at [403, 173] on button "Сгенерировать ЭН" at bounding box center [403, 180] width 154 height 20
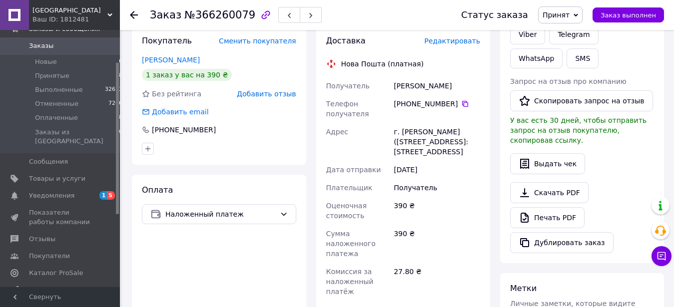
scroll to position [232, 0]
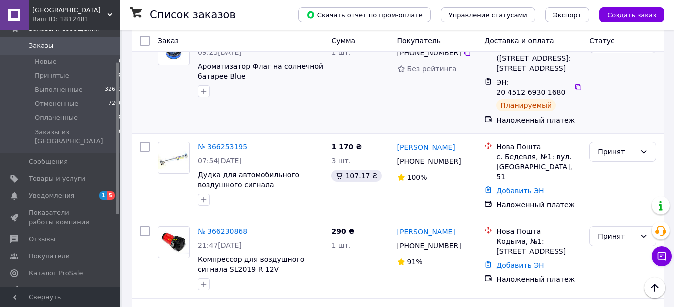
scroll to position [2039, 0]
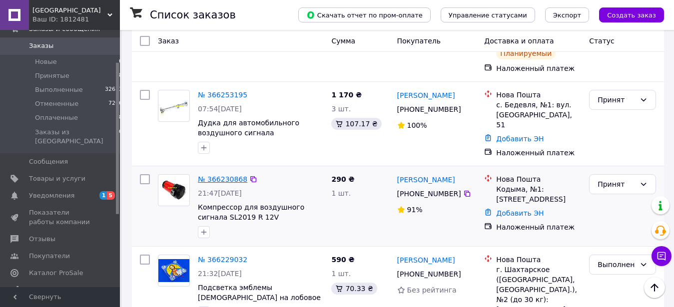
click at [215, 175] on link "№ 366230868" at bounding box center [222, 179] width 49 height 8
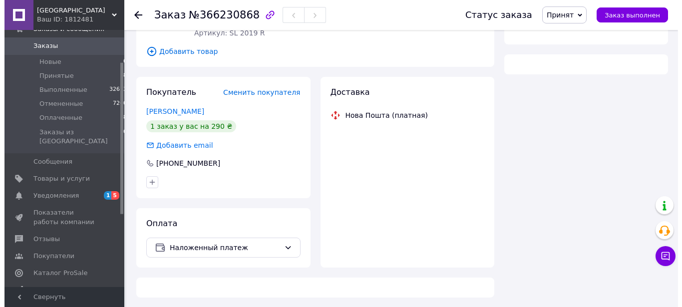
scroll to position [140, 0]
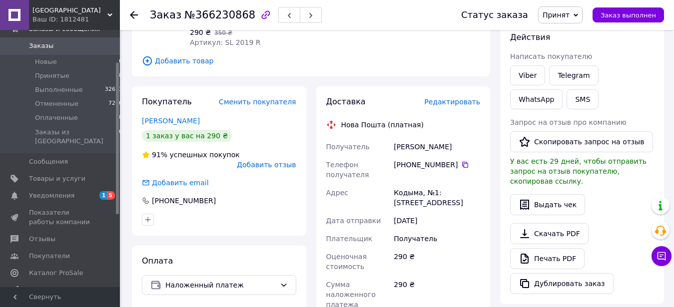
click at [444, 98] on span "Редактировать" at bounding box center [452, 102] width 56 height 8
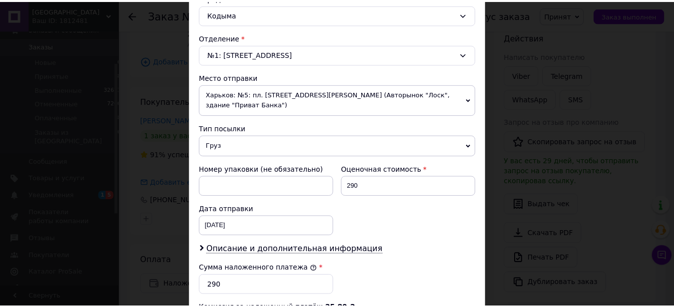
scroll to position [455, 0]
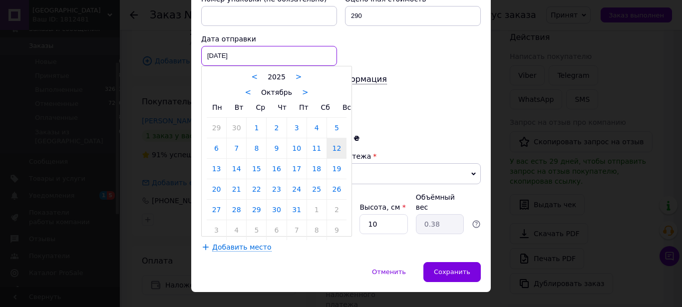
click at [212, 49] on input "[DATE]" at bounding box center [269, 56] width 136 height 20
click at [216, 159] on link "13" at bounding box center [216, 169] width 19 height 20
type input "[DATE]"
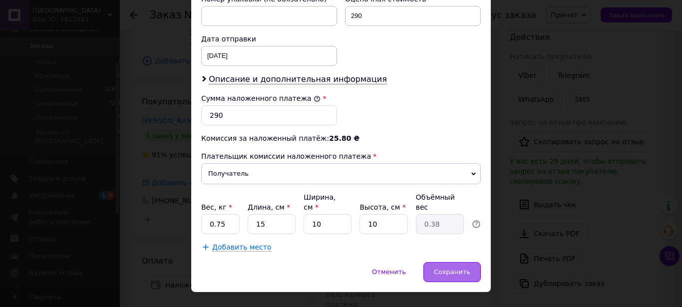
click at [442, 268] on span "Сохранить" at bounding box center [452, 271] width 36 height 7
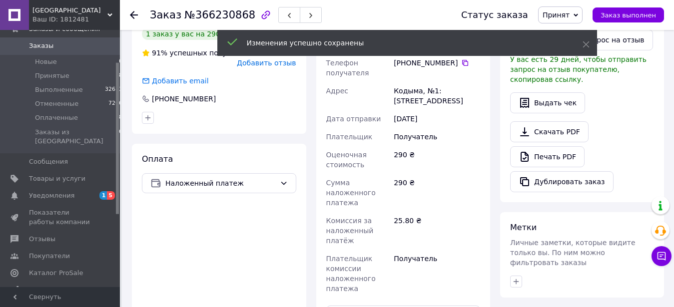
scroll to position [395, 0]
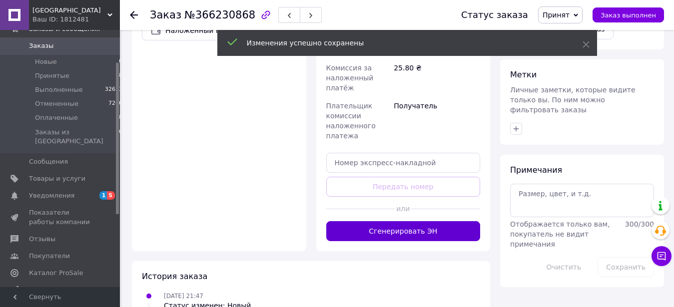
click at [421, 221] on button "Сгенерировать ЭН" at bounding box center [403, 231] width 154 height 20
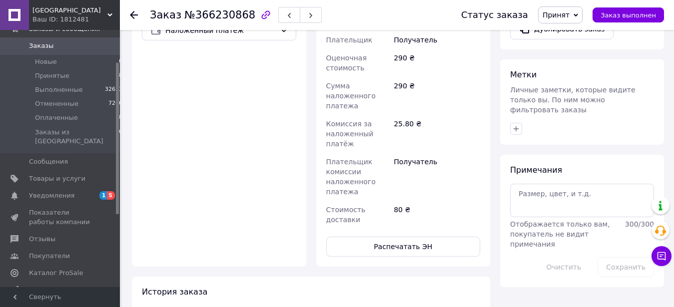
scroll to position [191, 0]
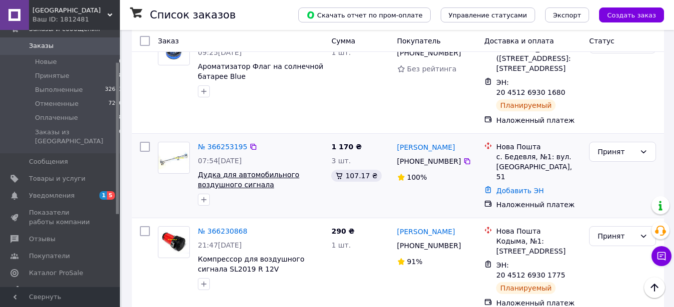
scroll to position [2057, 0]
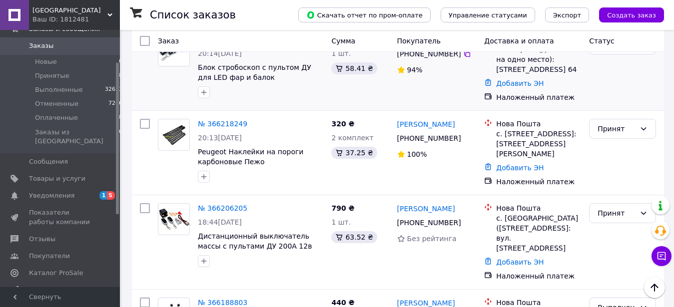
scroll to position [561, 0]
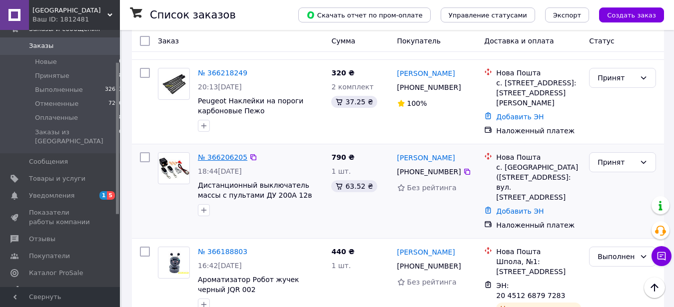
click at [208, 153] on link "№ 366206205" at bounding box center [222, 157] width 49 height 8
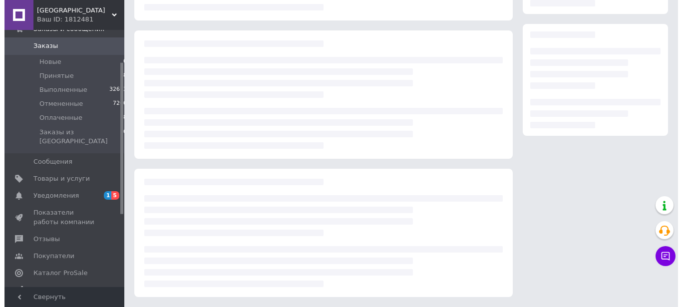
scroll to position [149, 0]
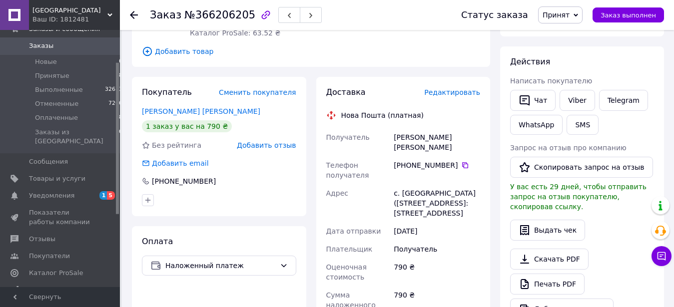
click at [449, 95] on span "Редактировать" at bounding box center [452, 92] width 56 height 8
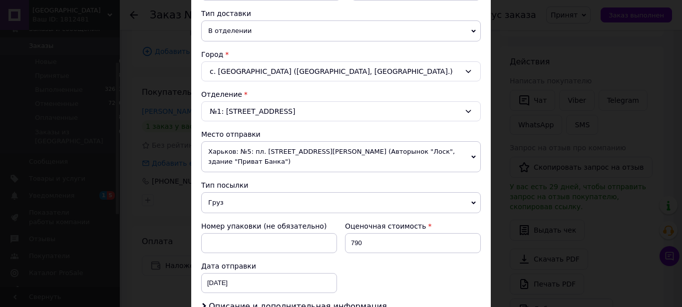
scroll to position [342, 0]
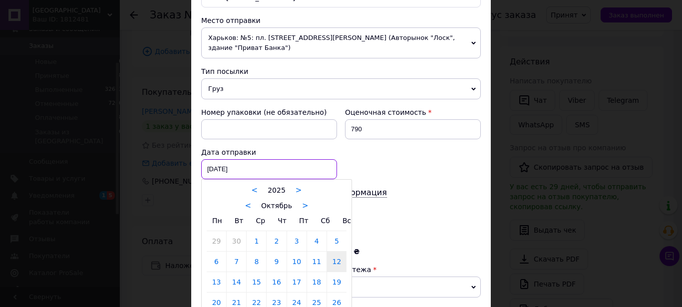
click at [247, 161] on input "[DATE]" at bounding box center [269, 169] width 136 height 20
click at [213, 275] on link "13" at bounding box center [216, 282] width 19 height 20
type input "[DATE]"
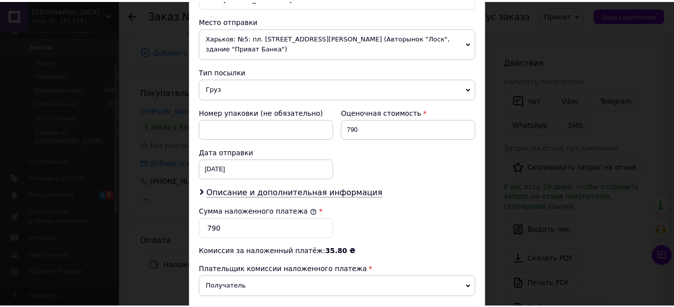
scroll to position [455, 0]
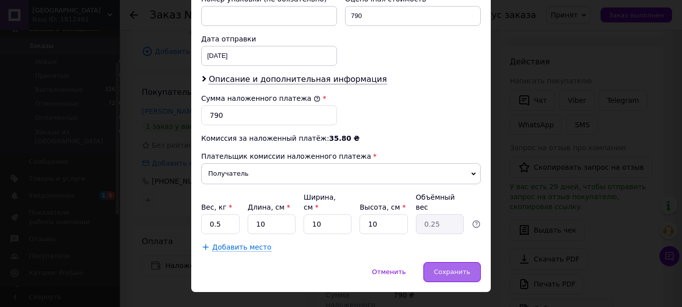
click at [456, 268] on span "Сохранить" at bounding box center [452, 271] width 36 height 7
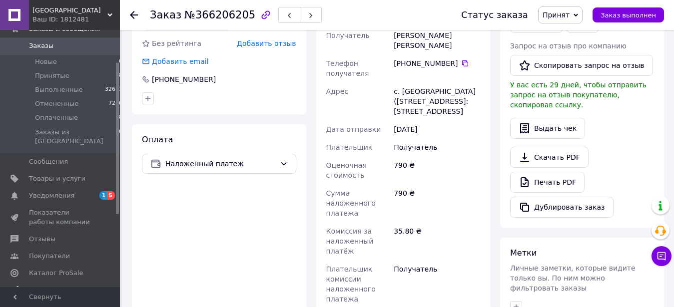
scroll to position [404, 0]
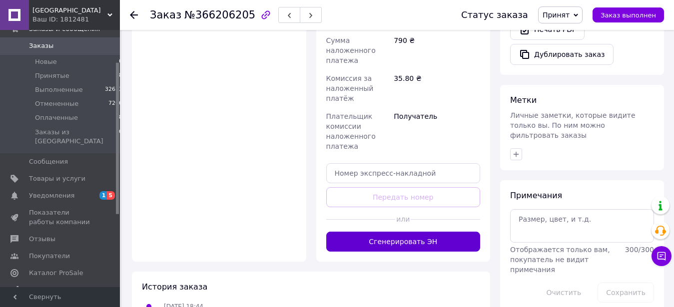
click at [428, 241] on button "Сгенерировать ЭН" at bounding box center [403, 242] width 154 height 20
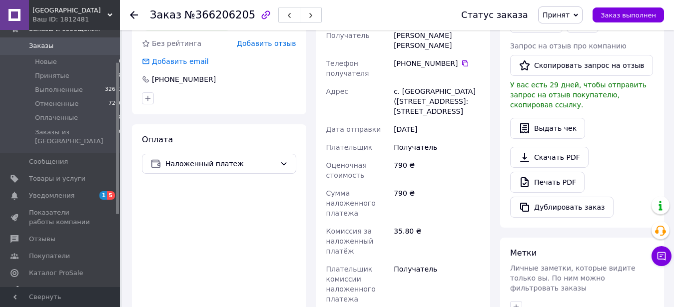
scroll to position [200, 0]
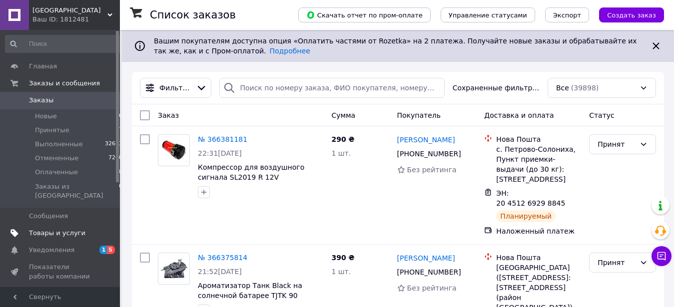
click at [67, 229] on span "Товары и услуги" at bounding box center [57, 233] width 56 height 9
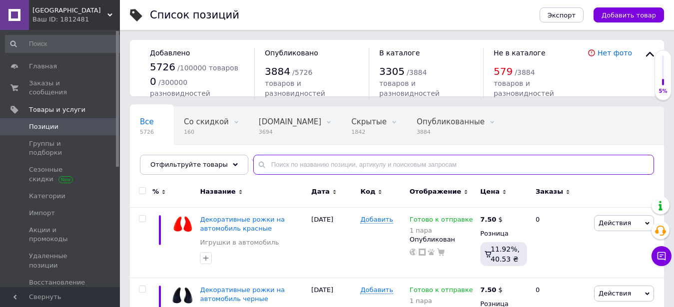
click at [258, 164] on input "text" at bounding box center [453, 165] width 401 height 20
paste input "Вставки органайзер между сиденьем и консолью автомобиля черные"
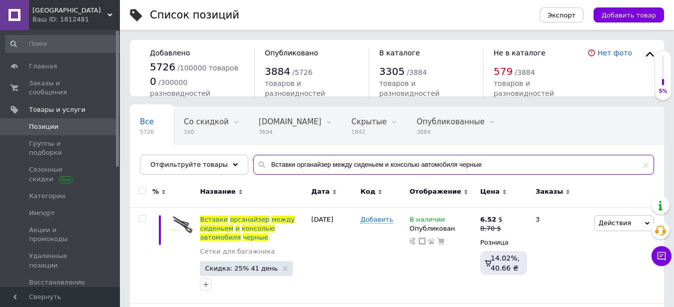
scroll to position [51, 0]
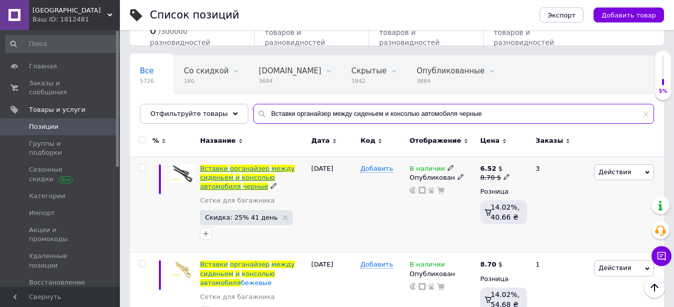
type input "Вставки органайзер между сиденьем и консолью автомобиля черные"
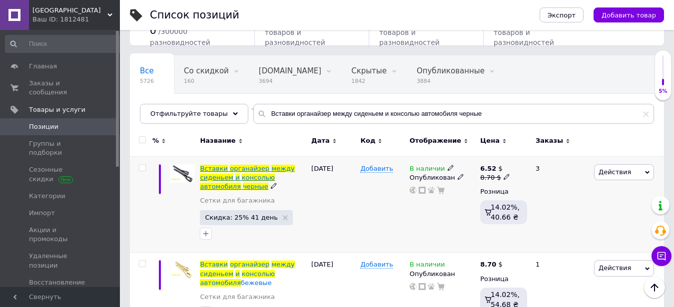
click at [246, 168] on span "органайзер" at bounding box center [249, 168] width 39 height 7
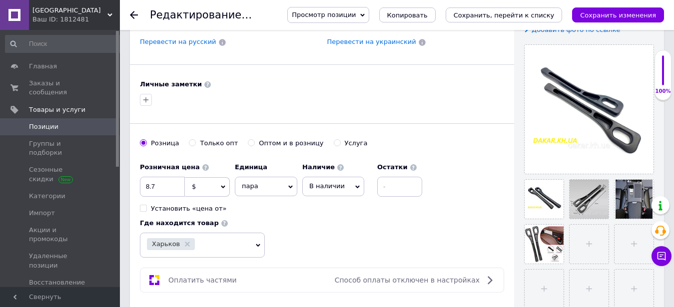
scroll to position [510, 0]
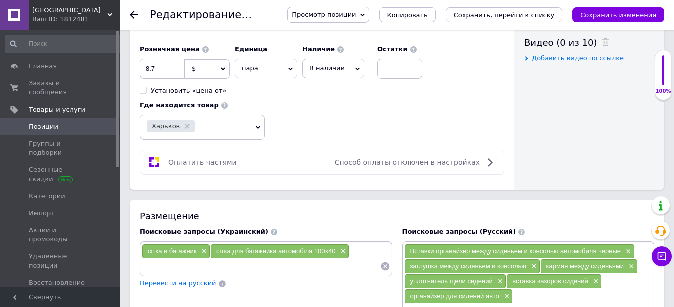
click at [426, 222] on div "Поисковые запросы (Русский) Вставки органайзер между сиденьем и консолью автомо…" at bounding box center [528, 280] width 262 height 116
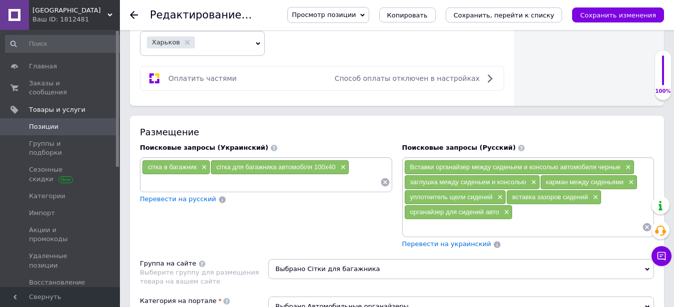
scroll to position [629, 0]
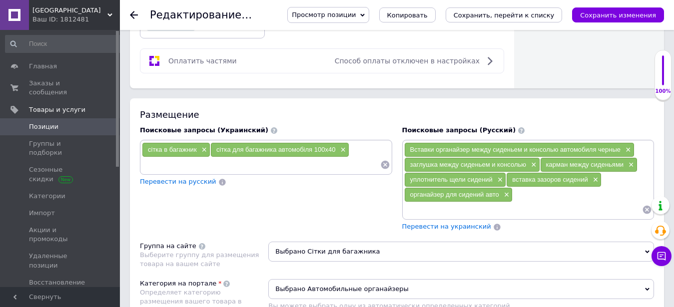
click at [426, 223] on span "Перевести на украинский" at bounding box center [446, 226] width 89 height 7
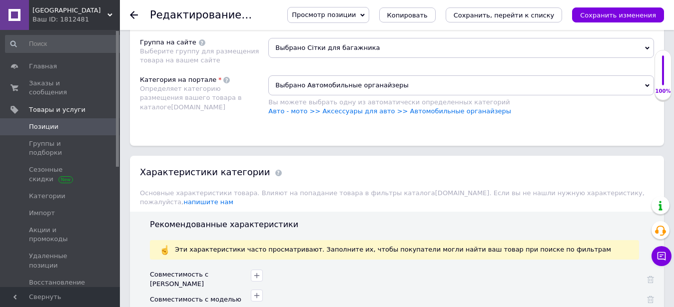
scroll to position [986, 0]
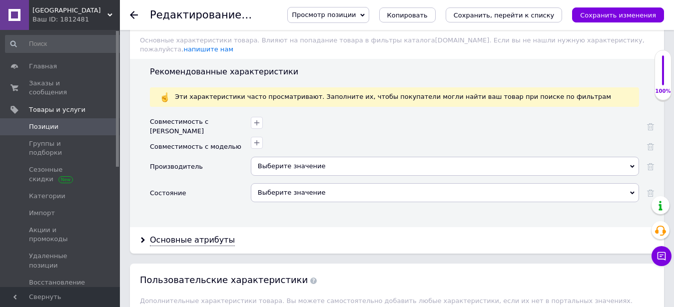
click at [277, 183] on div "Выберите значение" at bounding box center [445, 192] width 388 height 19
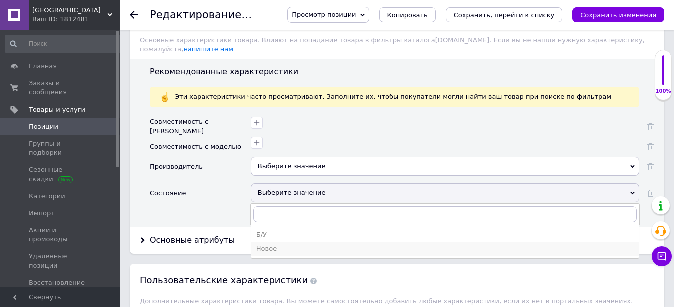
click at [275, 244] on div "Новое" at bounding box center [444, 248] width 377 height 9
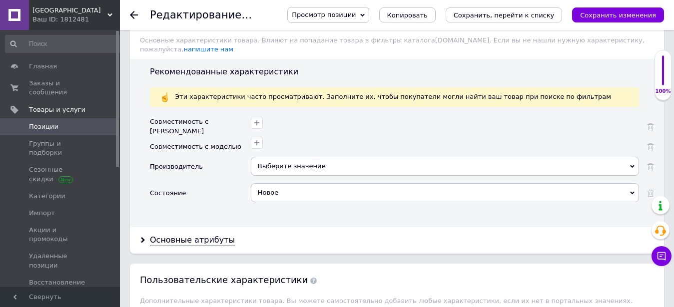
scroll to position [1088, 0]
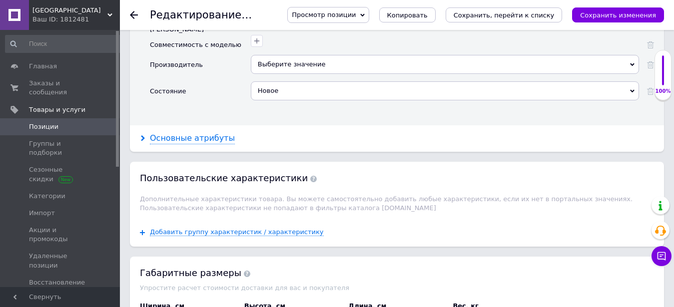
click at [187, 133] on div "Основные атрибуты" at bounding box center [192, 138] width 85 height 11
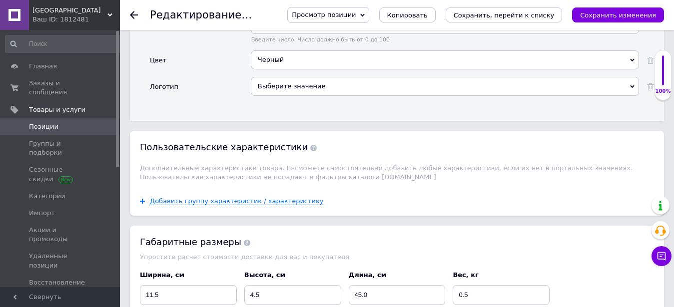
scroll to position [1495, 0]
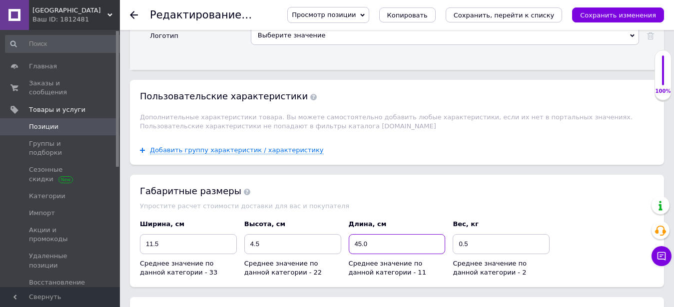
click at [361, 234] on input "45.0" at bounding box center [397, 244] width 97 height 20
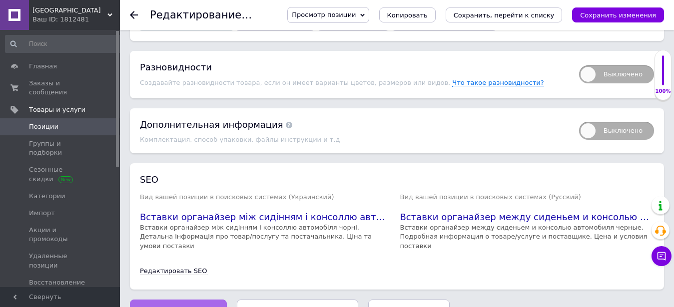
scroll to position [1831, 0]
type input "42.0"
click at [171, 306] on span "Сохранить изменения" at bounding box center [178, 309] width 76 height 7
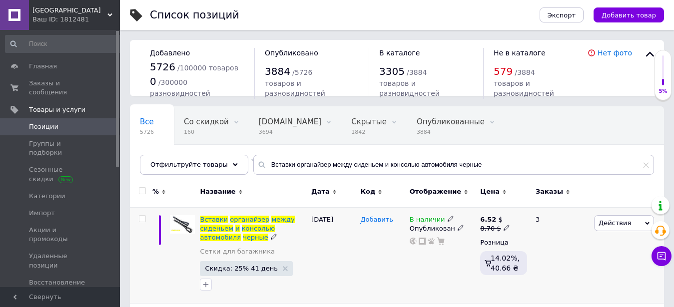
scroll to position [85, 0]
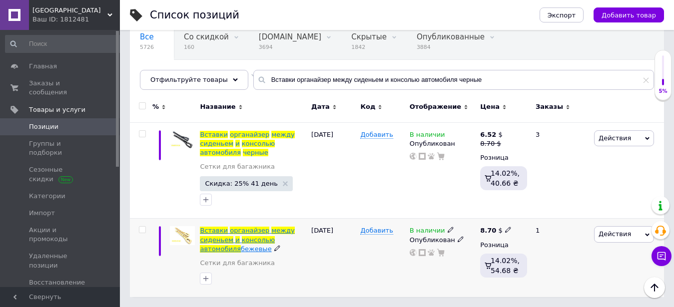
click at [246, 229] on span "органайзер" at bounding box center [249, 230] width 39 height 7
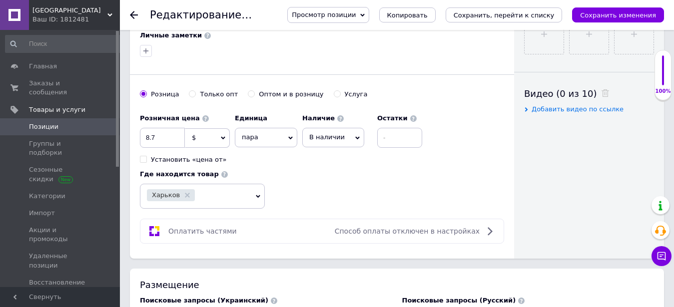
scroll to position [662, 0]
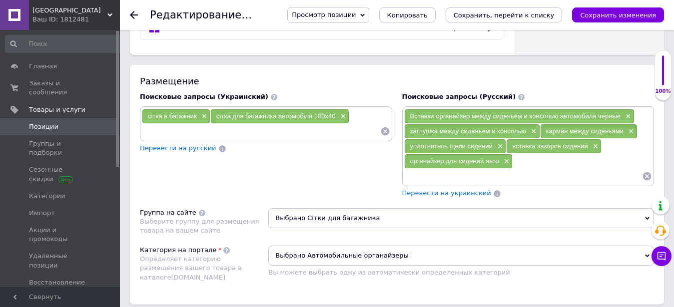
click at [451, 189] on span "Перевести на украинский" at bounding box center [446, 192] width 89 height 7
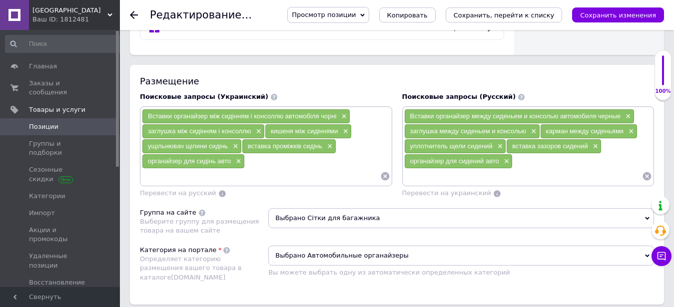
scroll to position [917, 0]
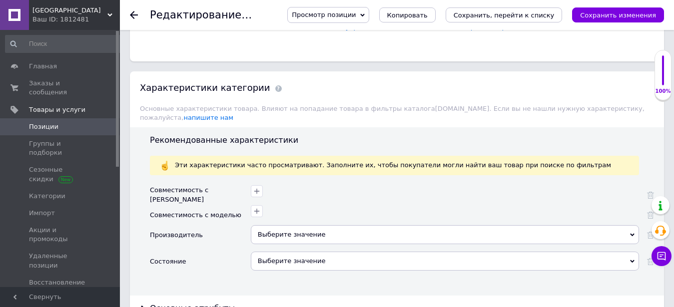
click at [290, 252] on div "Выберите значение" at bounding box center [445, 261] width 388 height 19
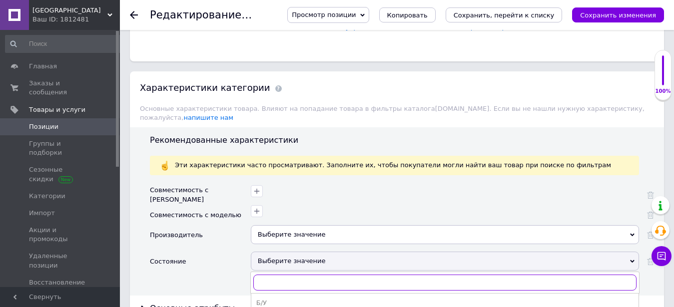
scroll to position [968, 0]
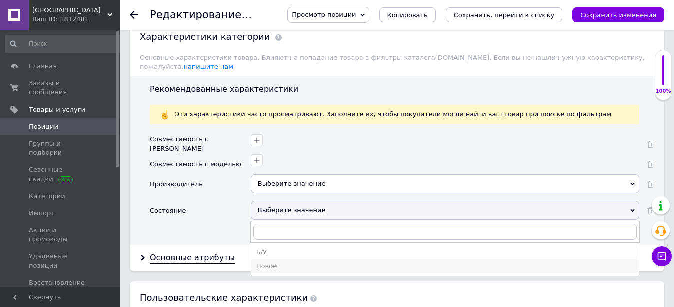
click at [263, 262] on div "Новое" at bounding box center [444, 266] width 377 height 9
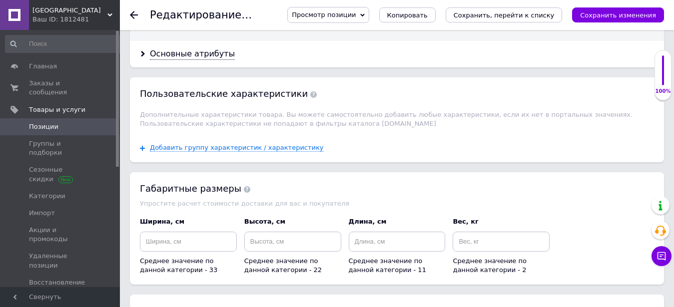
scroll to position [1223, 0]
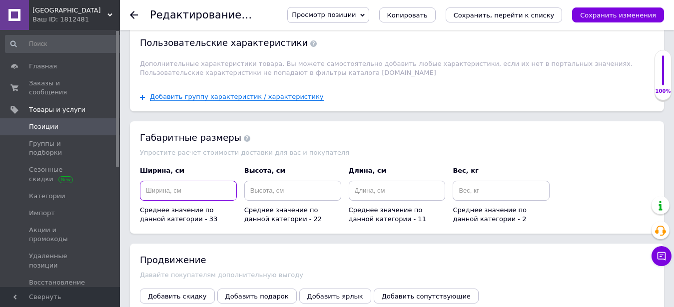
click at [176, 181] on input at bounding box center [188, 191] width 97 height 20
type input "11"
click at [251, 181] on input at bounding box center [292, 191] width 97 height 20
type input "4"
click at [371, 181] on input at bounding box center [397, 191] width 97 height 20
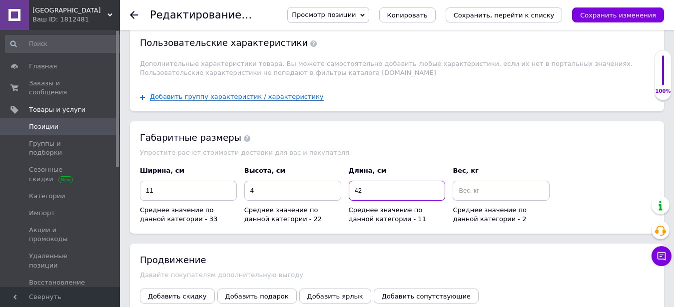
type input "42"
click at [472, 181] on input at bounding box center [501, 191] width 97 height 20
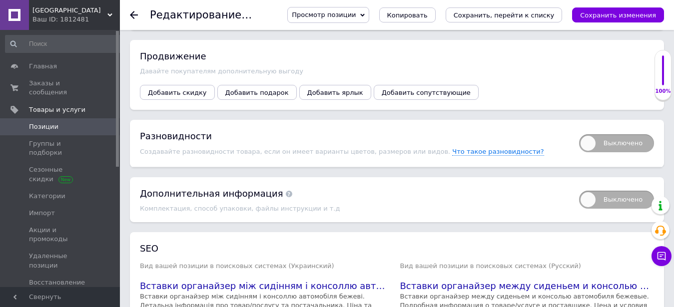
scroll to position [1496, 0]
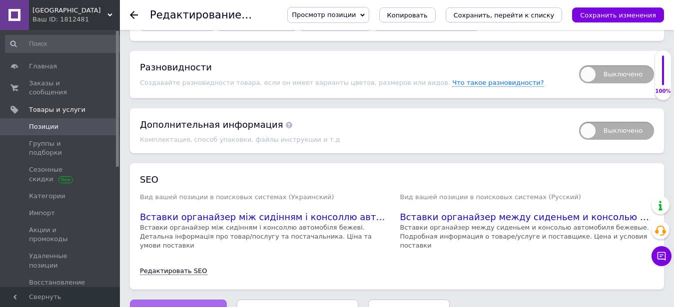
type input "0.5"
click at [181, 306] on span "Сохранить изменения" at bounding box center [178, 309] width 76 height 7
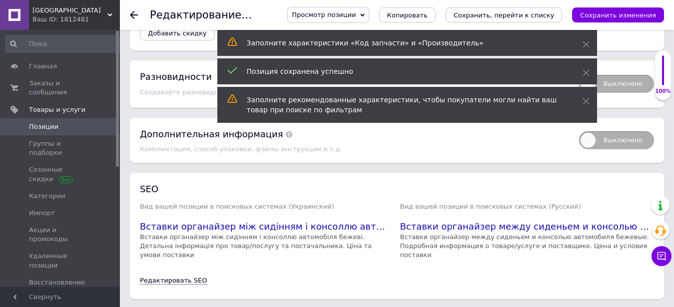
scroll to position [1506, 0]
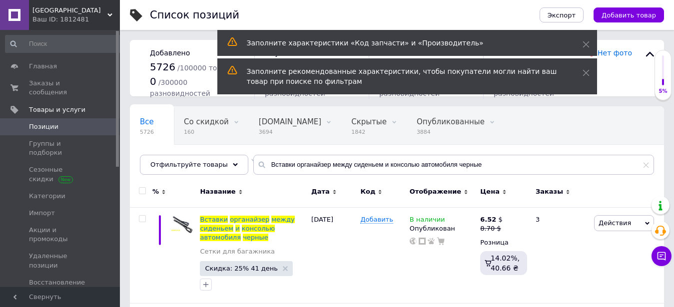
scroll to position [51, 0]
